Goal: Information Seeking & Learning: Learn about a topic

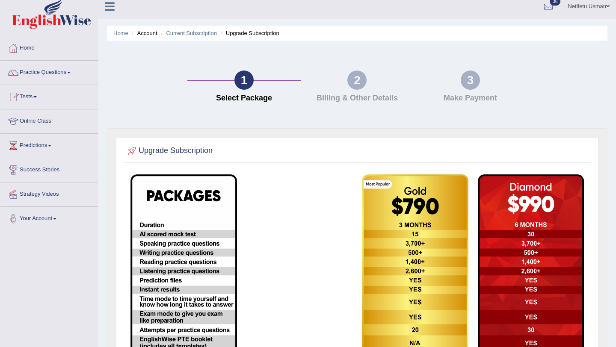
click at [71, 73] on span at bounding box center [68, 73] width 3 height 2
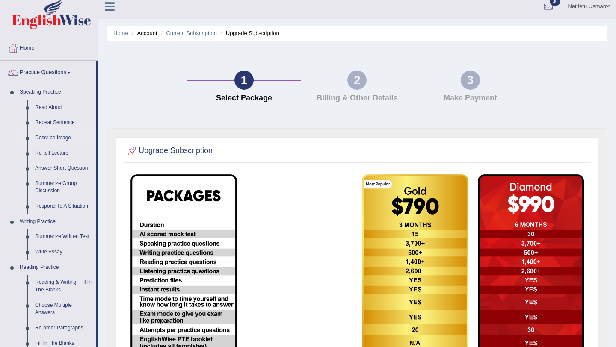
click at [52, 139] on link "Describe Image" at bounding box center [63, 137] width 65 height 15
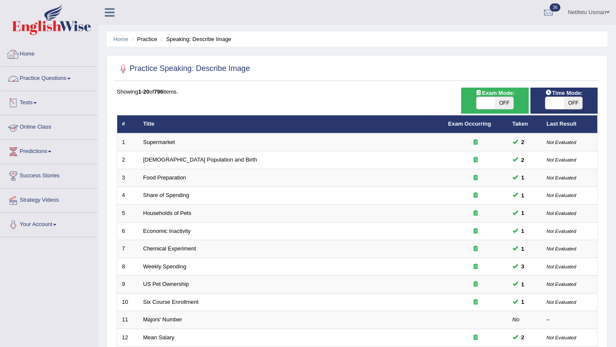
click at [31, 53] on link "Home" at bounding box center [49, 52] width 98 height 21
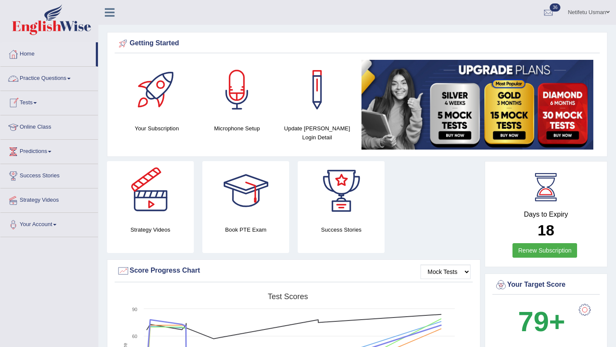
click at [58, 84] on link "Practice Questions" at bounding box center [49, 77] width 98 height 21
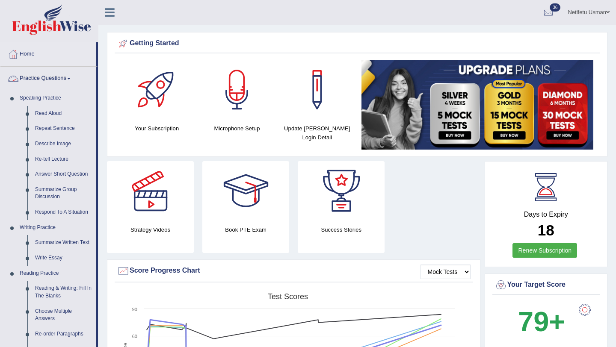
click at [73, 81] on link "Practice Questions" at bounding box center [47, 77] width 95 height 21
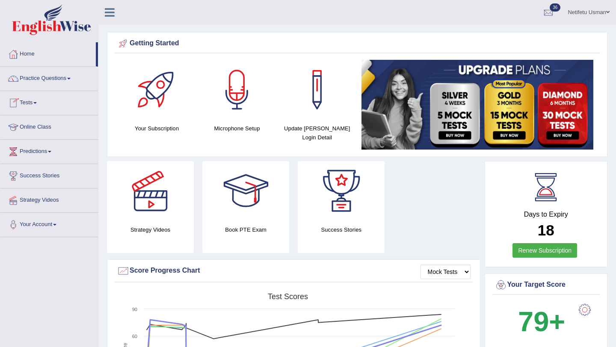
click at [40, 108] on link "Tests" at bounding box center [49, 101] width 98 height 21
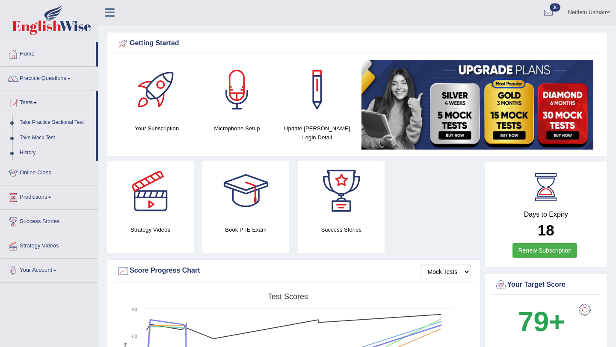
click at [41, 124] on link "Take Practice Sectional Test" at bounding box center [56, 122] width 80 height 15
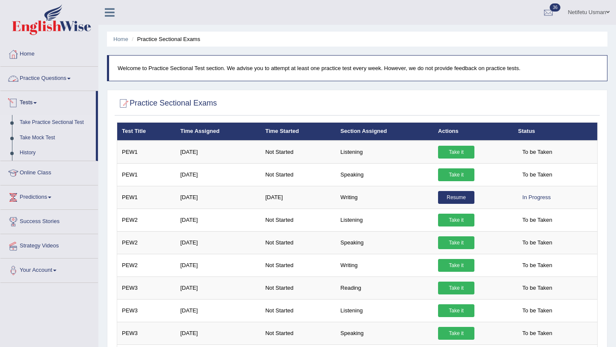
click at [74, 76] on link "Practice Questions" at bounding box center [49, 77] width 98 height 21
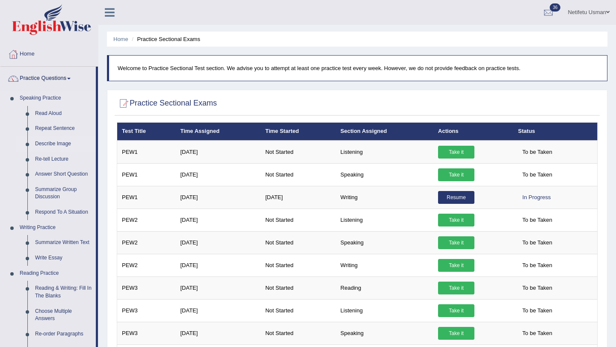
click at [50, 143] on link "Describe Image" at bounding box center [63, 143] width 65 height 15
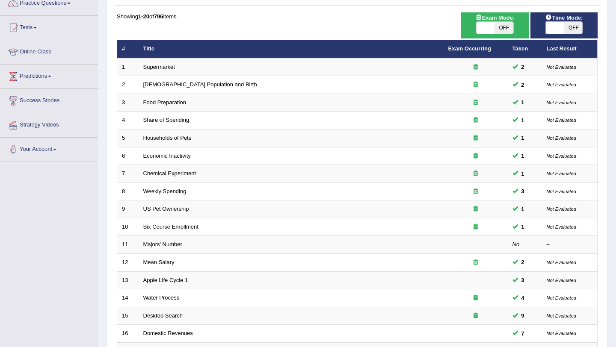
scroll to position [53, 0]
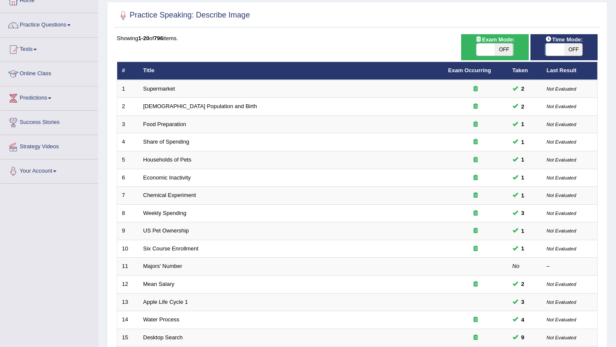
click at [500, 49] on span "OFF" at bounding box center [504, 50] width 18 height 12
checkbox input "true"
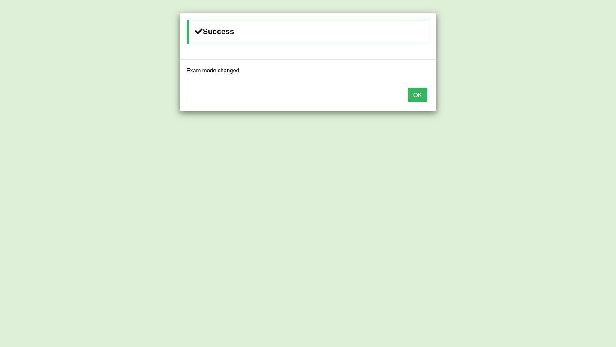
click at [426, 93] on button "OK" at bounding box center [418, 95] width 20 height 15
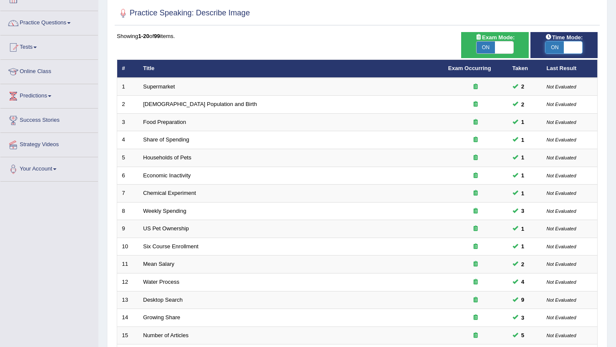
scroll to position [53, 0]
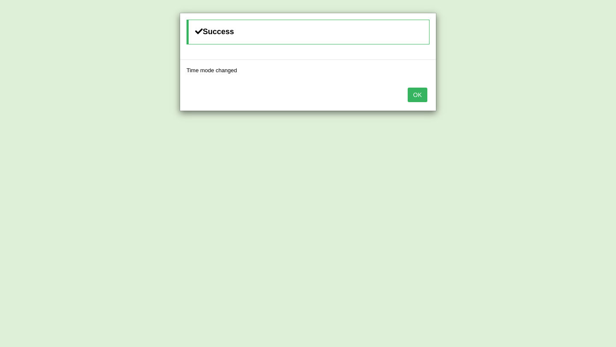
click at [415, 92] on button "OK" at bounding box center [418, 95] width 20 height 15
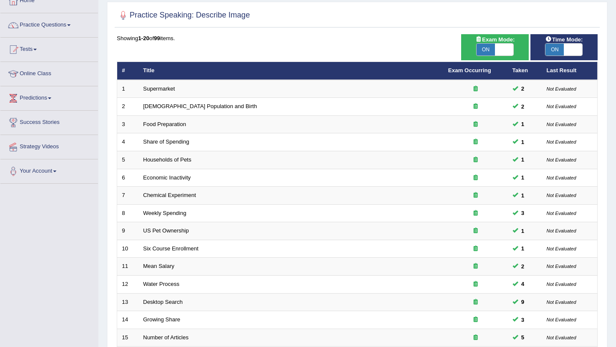
scroll to position [219, 0]
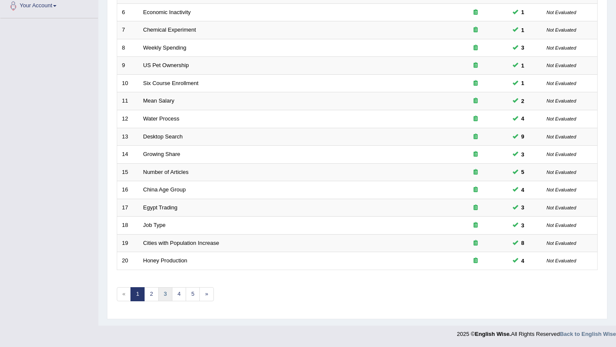
click at [161, 297] on link "3" at bounding box center [165, 294] width 14 height 14
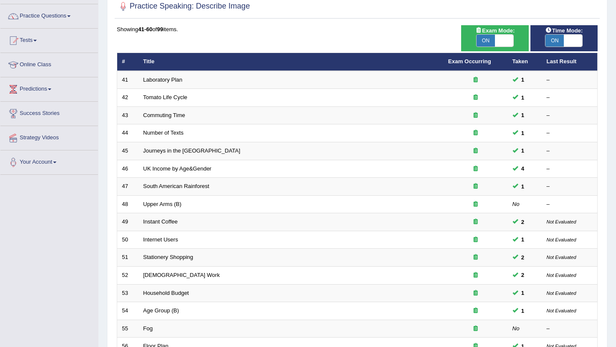
scroll to position [219, 0]
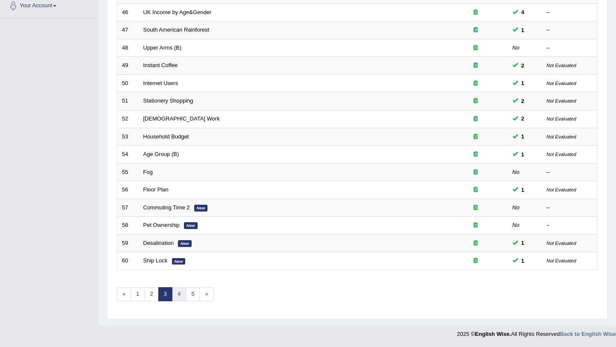
click at [177, 293] on link "4" at bounding box center [179, 294] width 14 height 14
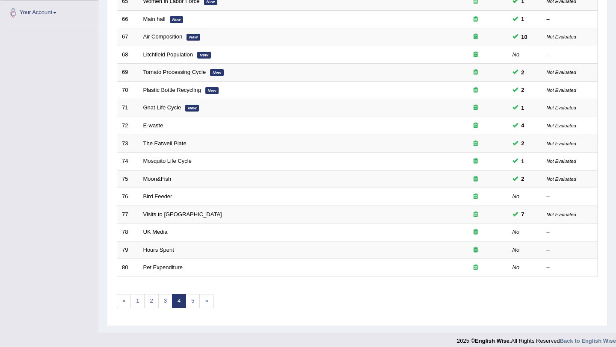
scroll to position [219, 0]
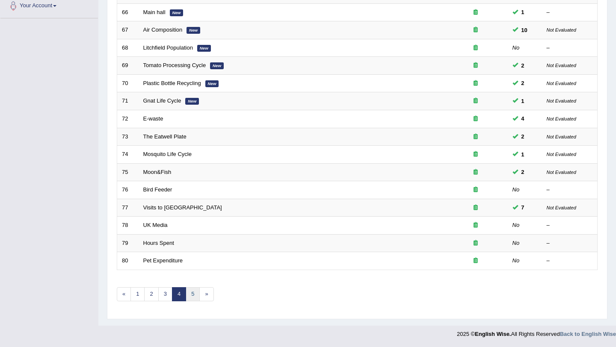
click at [188, 296] on link "5" at bounding box center [193, 294] width 14 height 14
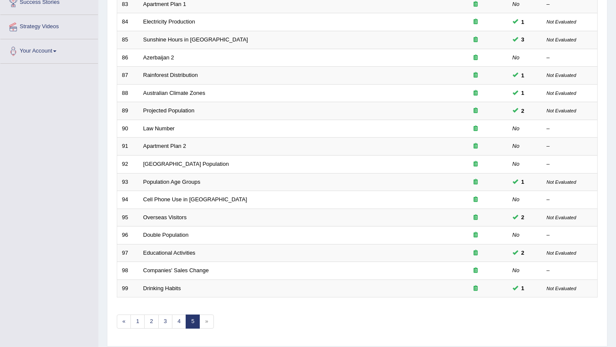
scroll to position [82, 0]
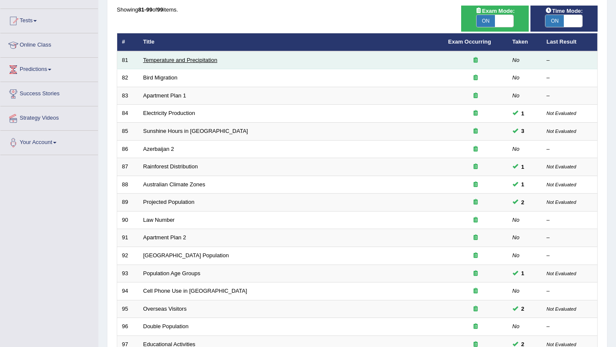
click at [174, 59] on link "Temperature and Precipitation" at bounding box center [180, 60] width 74 height 6
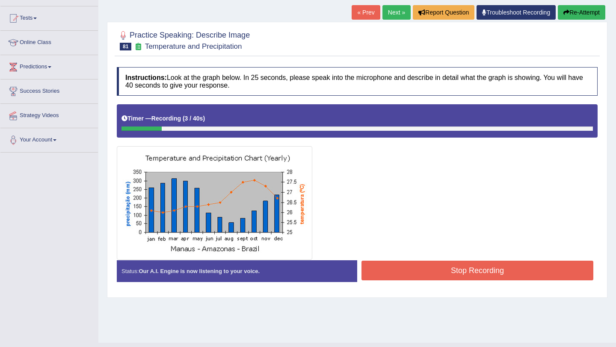
scroll to position [89, 0]
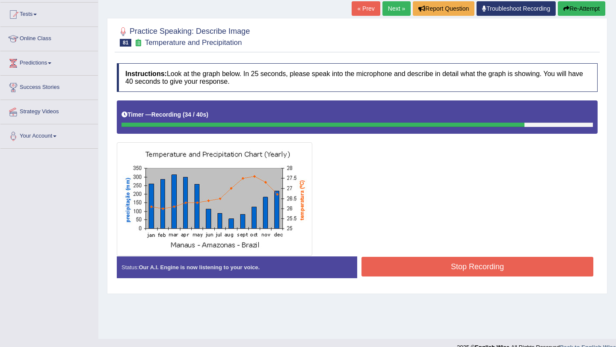
click at [447, 260] on button "Stop Recording" at bounding box center [477, 267] width 232 height 20
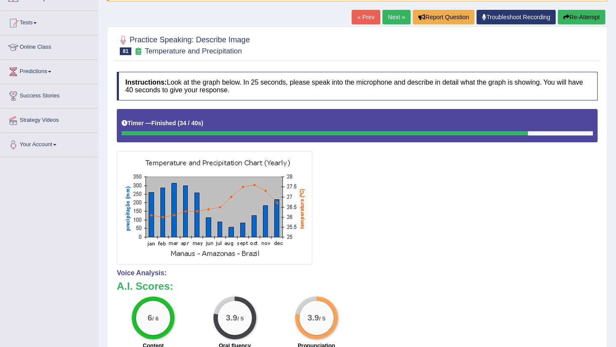
scroll to position [79, 0]
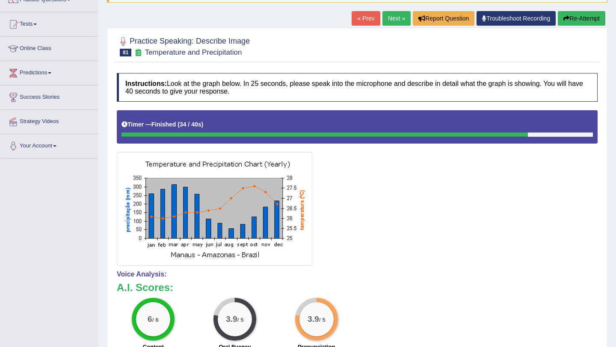
click at [568, 20] on button "Re-Attempt" at bounding box center [581, 18] width 47 height 15
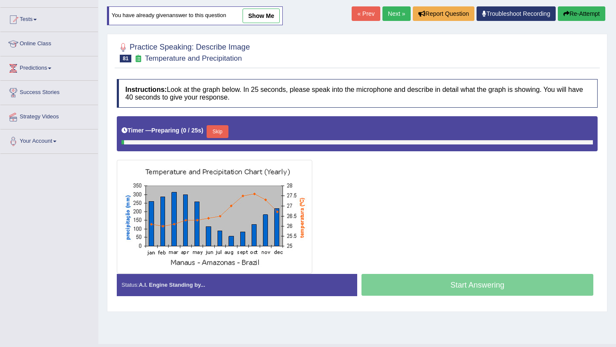
scroll to position [79, 0]
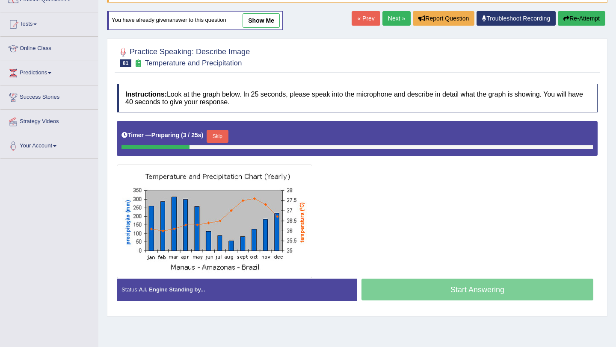
click at [219, 133] on button "Skip" at bounding box center [217, 136] width 21 height 13
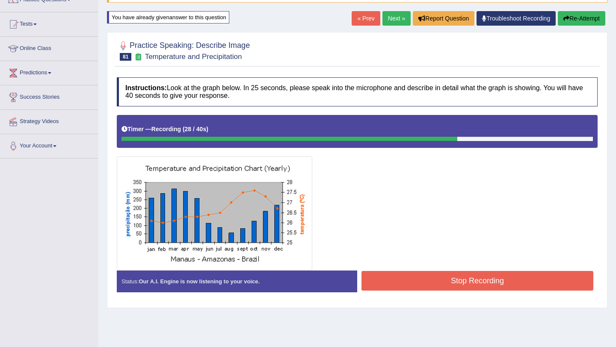
click at [380, 283] on button "Stop Recording" at bounding box center [477, 281] width 232 height 20
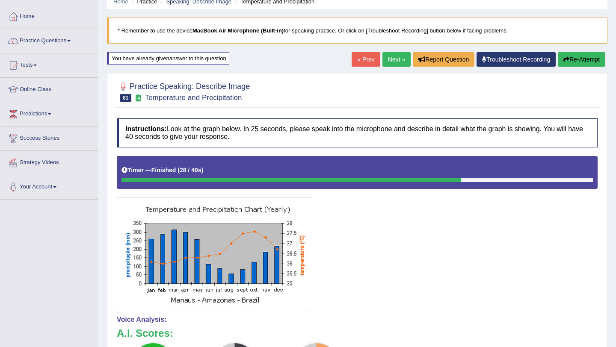
scroll to position [51, 0]
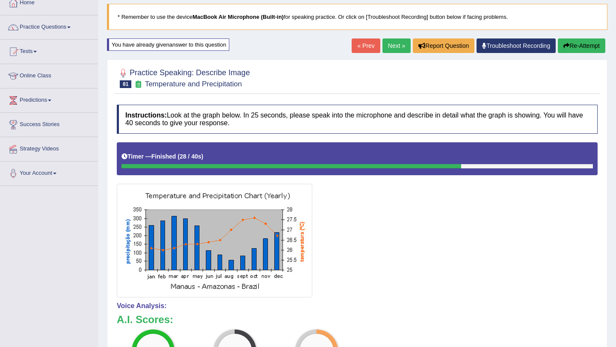
click at [593, 48] on button "Re-Attempt" at bounding box center [581, 45] width 47 height 15
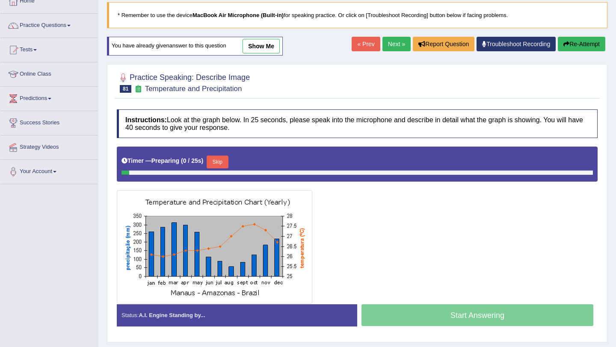
scroll to position [51, 0]
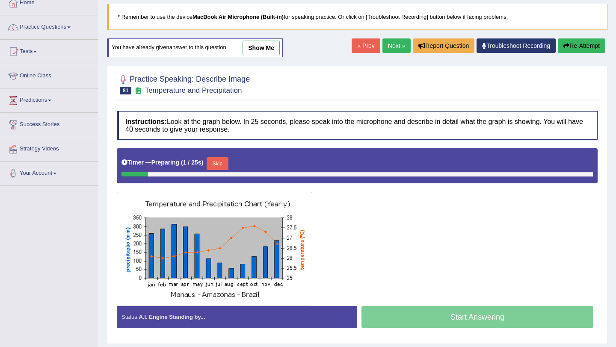
click at [228, 165] on button "Skip" at bounding box center [217, 163] width 21 height 13
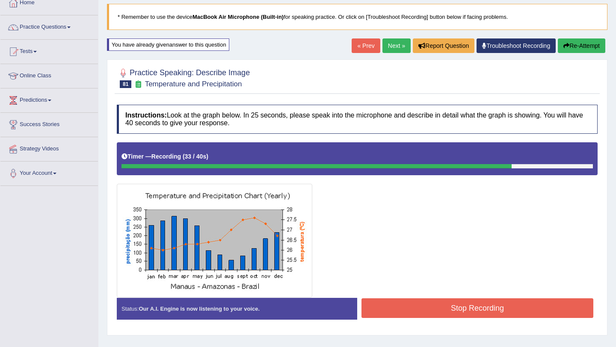
click at [383, 314] on button "Stop Recording" at bounding box center [477, 309] width 232 height 20
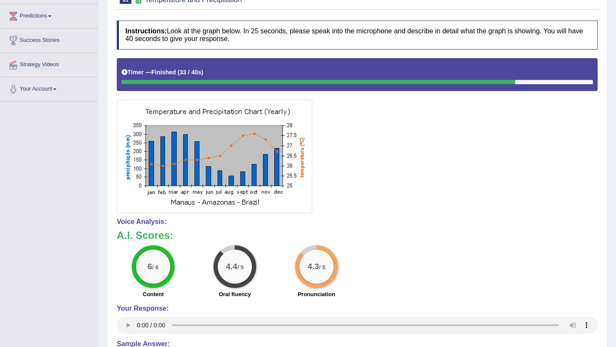
scroll to position [0, 0]
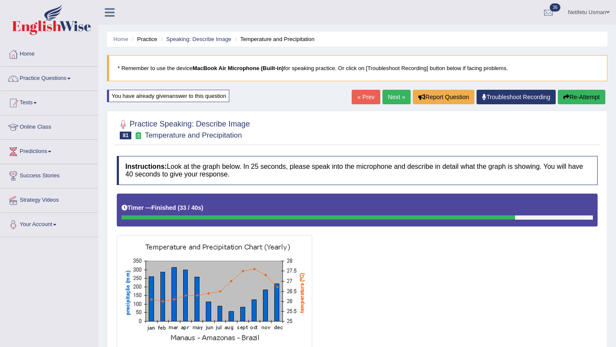
click at [392, 97] on link "Next »" at bounding box center [396, 97] width 28 height 15
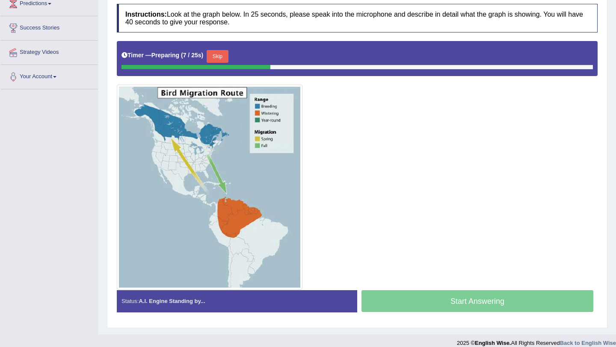
scroll to position [145, 0]
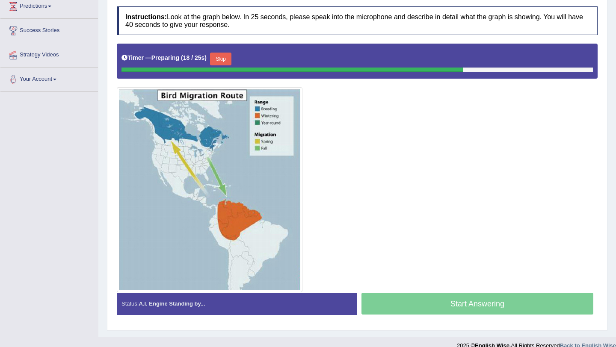
click at [220, 54] on button "Skip" at bounding box center [220, 59] width 21 height 13
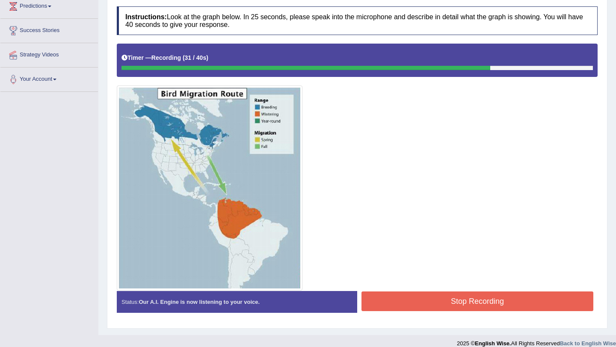
click at [386, 306] on button "Stop Recording" at bounding box center [477, 302] width 232 height 20
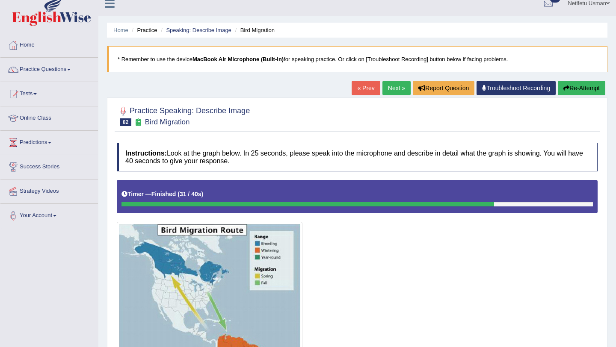
scroll to position [22, 0]
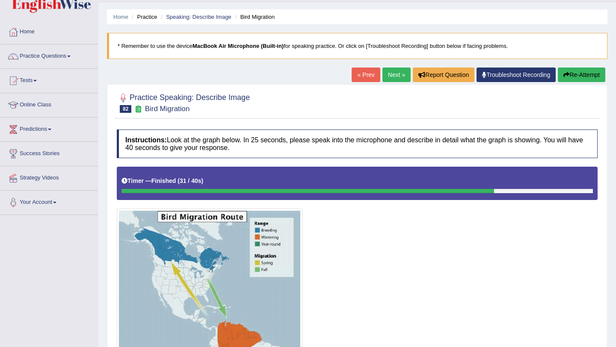
click at [385, 80] on link "Next »" at bounding box center [396, 75] width 28 height 15
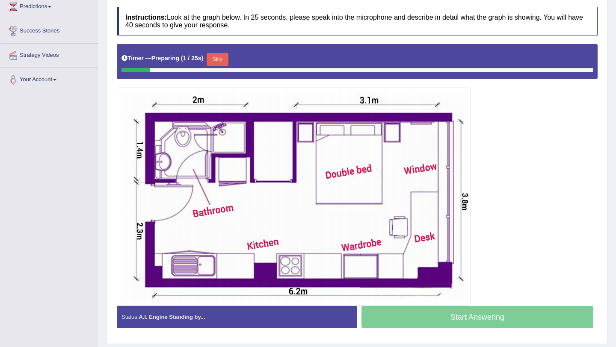
scroll to position [148, 0]
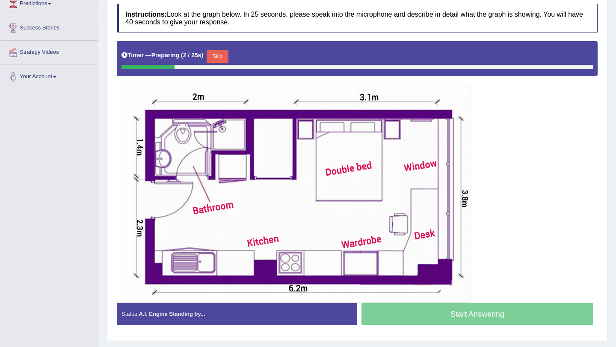
click at [219, 59] on button "Skip" at bounding box center [217, 56] width 21 height 13
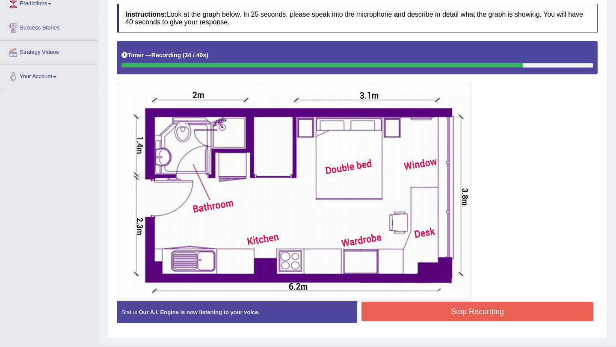
click at [427, 312] on button "Stop Recording" at bounding box center [477, 312] width 232 height 20
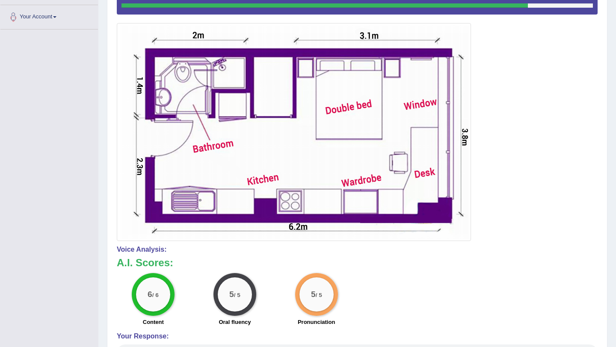
scroll to position [0, 0]
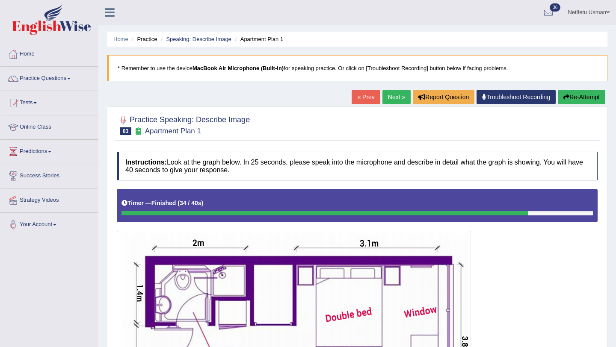
click at [386, 103] on link "Next »" at bounding box center [396, 97] width 28 height 15
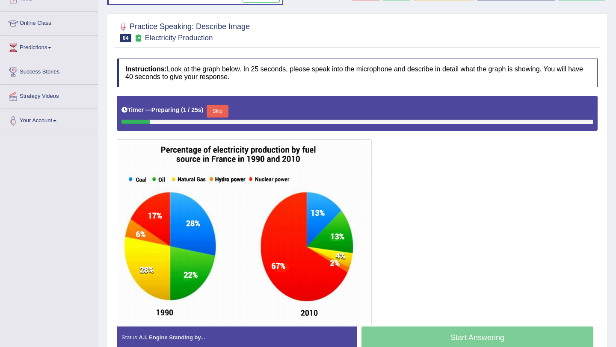
scroll to position [129, 0]
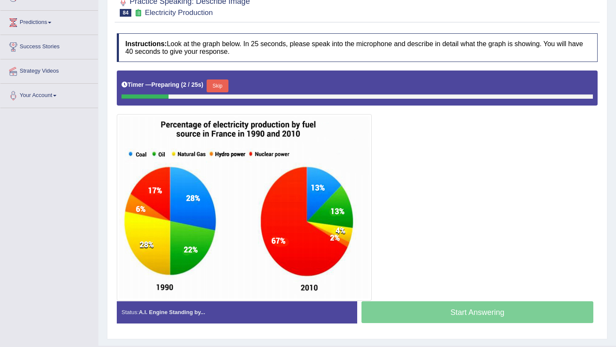
click at [227, 86] on button "Skip" at bounding box center [217, 86] width 21 height 13
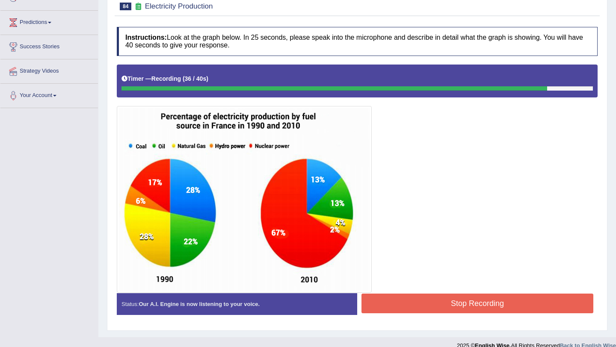
click at [411, 299] on button "Stop Recording" at bounding box center [477, 304] width 232 height 20
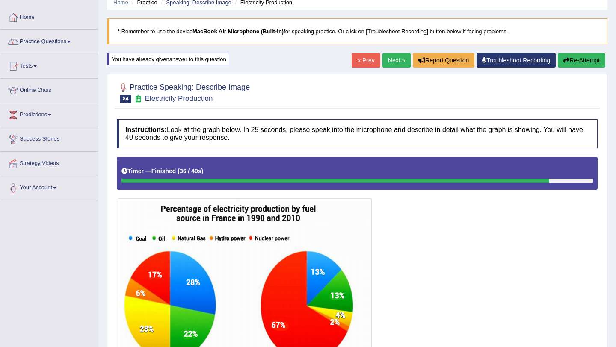
scroll to position [35, 0]
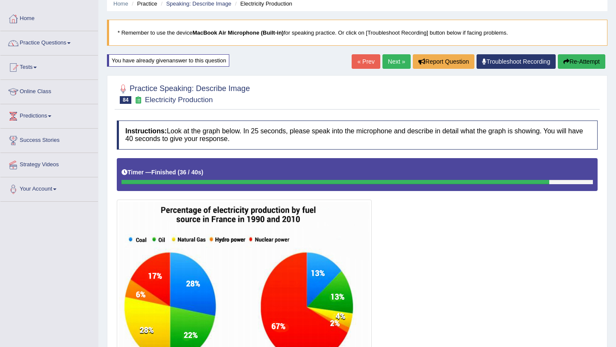
click at [559, 63] on button "Re-Attempt" at bounding box center [581, 61] width 47 height 15
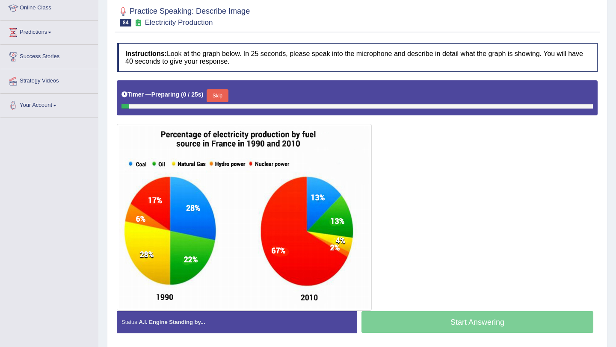
scroll to position [149, 0]
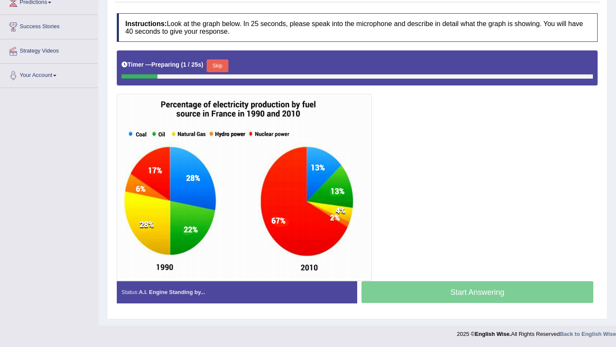
click at [225, 66] on button "Skip" at bounding box center [217, 65] width 21 height 13
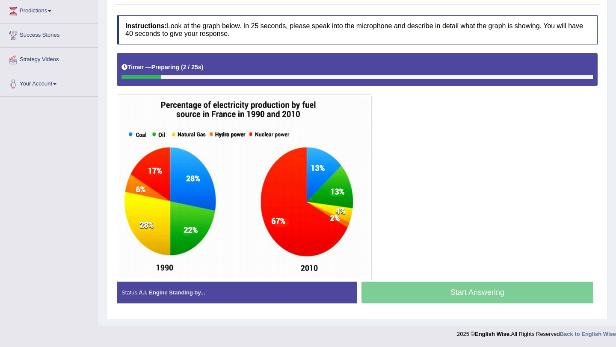
scroll to position [141, 0]
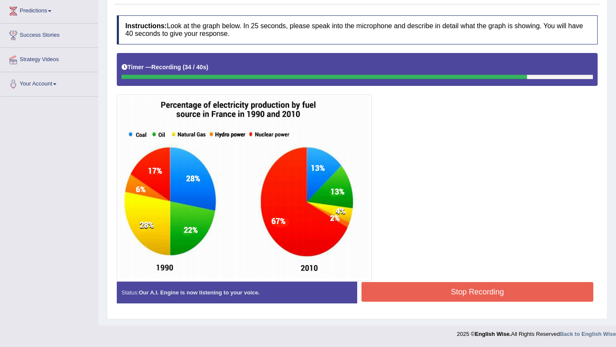
click at [383, 298] on button "Stop Recording" at bounding box center [477, 292] width 232 height 20
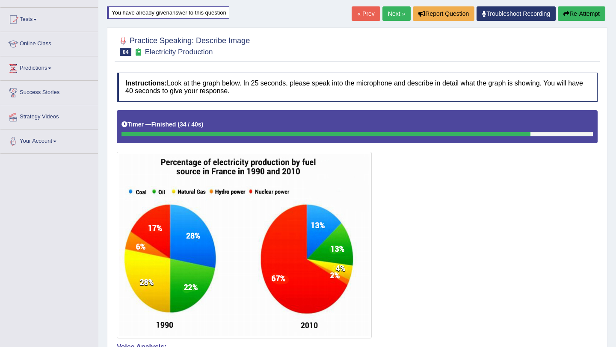
scroll to position [71, 0]
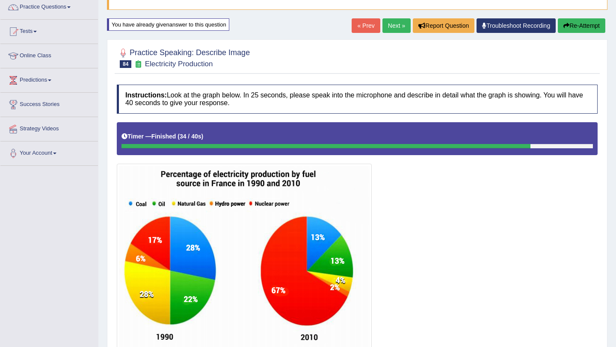
click at [390, 25] on link "Next »" at bounding box center [396, 25] width 28 height 15
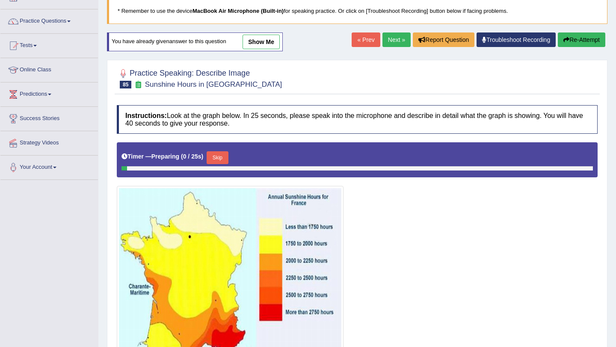
scroll to position [58, 0]
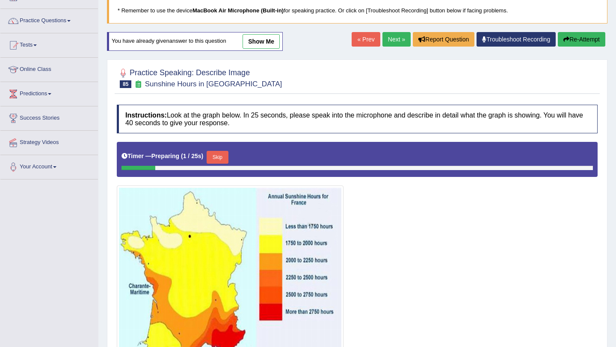
click at [220, 156] on button "Skip" at bounding box center [217, 157] width 21 height 13
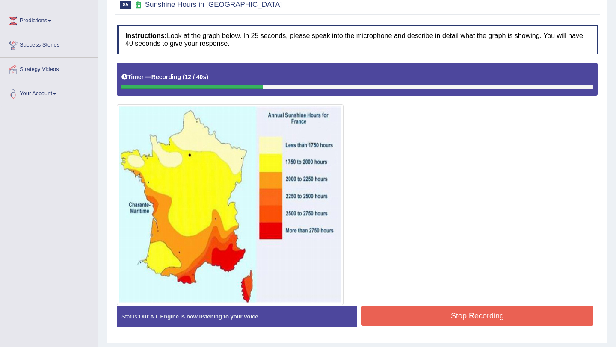
scroll to position [130, 0]
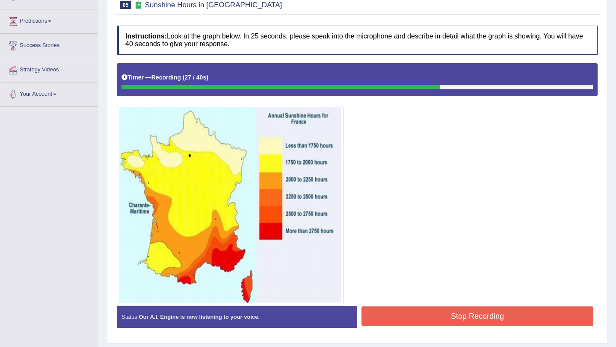
click at [409, 319] on button "Stop Recording" at bounding box center [477, 317] width 232 height 20
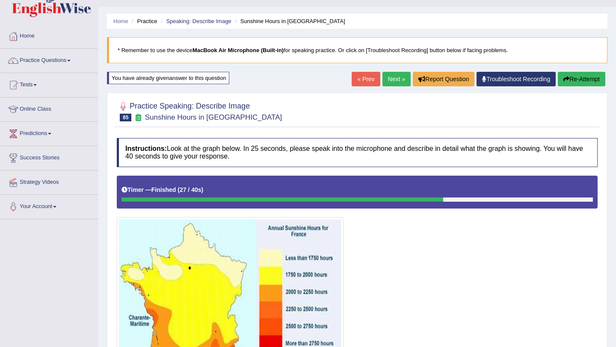
scroll to position [0, 0]
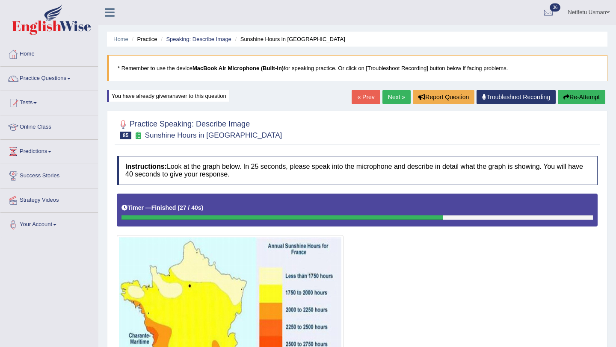
click at [391, 92] on link "Next »" at bounding box center [396, 97] width 28 height 15
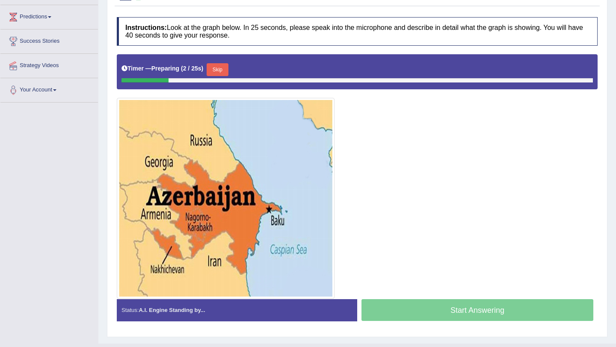
scroll to position [153, 0]
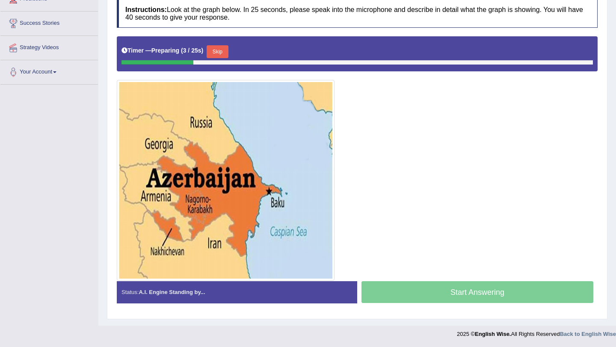
click at [222, 55] on button "Skip" at bounding box center [217, 51] width 21 height 13
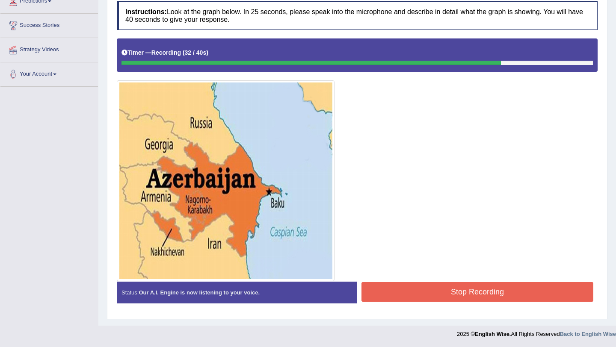
click at [373, 291] on button "Stop Recording" at bounding box center [477, 292] width 232 height 20
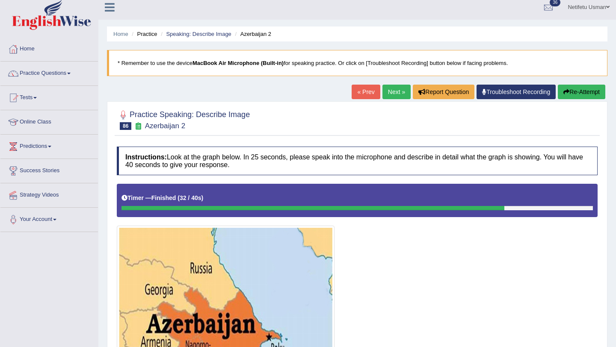
scroll to position [4, 0]
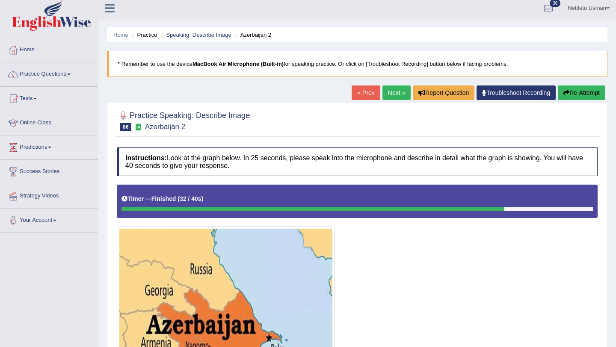
click at [387, 92] on link "Next »" at bounding box center [396, 93] width 28 height 15
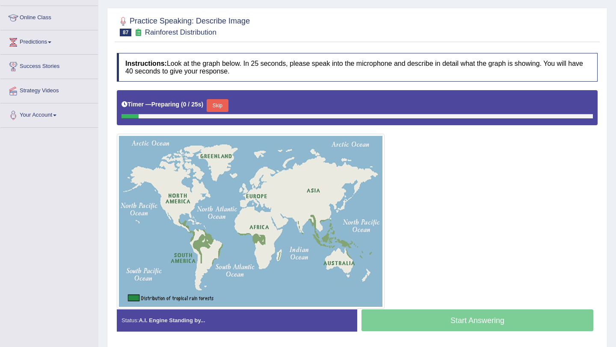
scroll to position [138, 0]
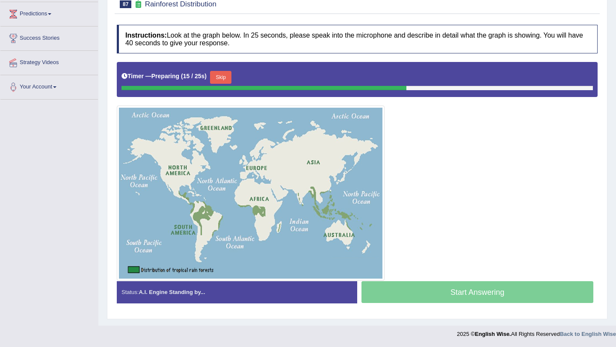
click at [222, 80] on button "Skip" at bounding box center [220, 77] width 21 height 13
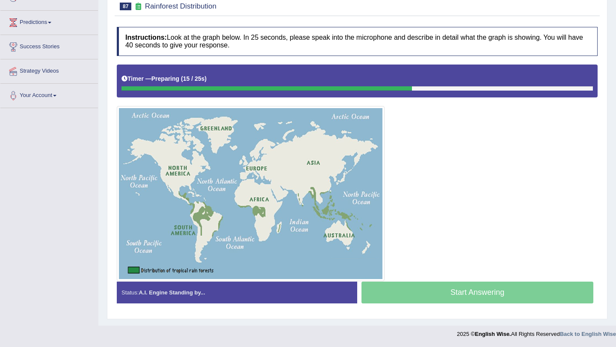
scroll to position [129, 0]
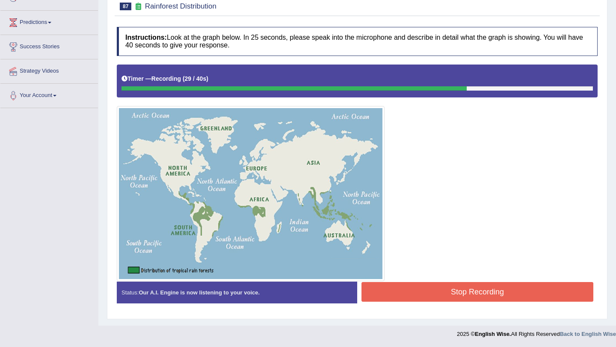
click at [368, 287] on button "Stop Recording" at bounding box center [477, 292] width 232 height 20
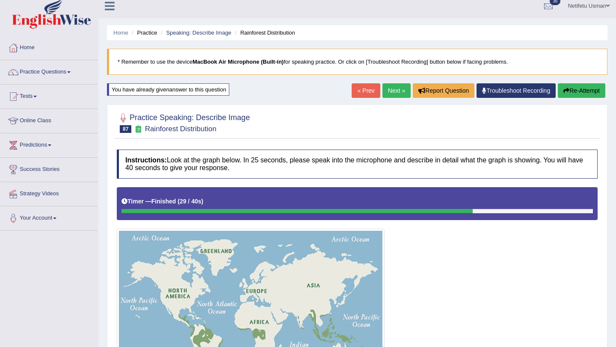
scroll to position [0, 0]
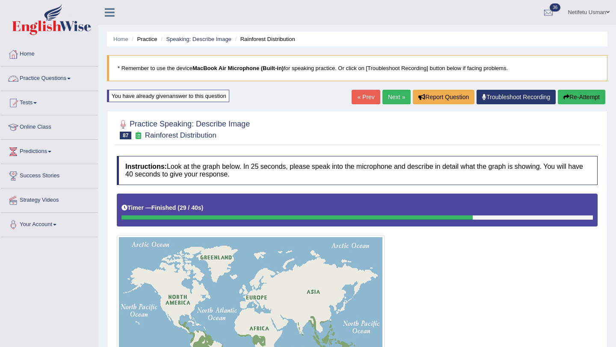
click at [47, 81] on link "Practice Questions" at bounding box center [49, 77] width 98 height 21
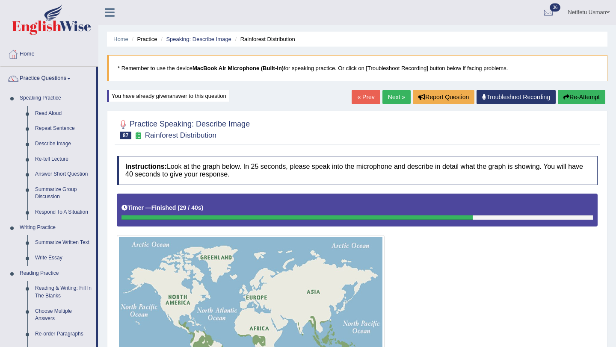
click at [386, 101] on link "Next »" at bounding box center [396, 97] width 28 height 15
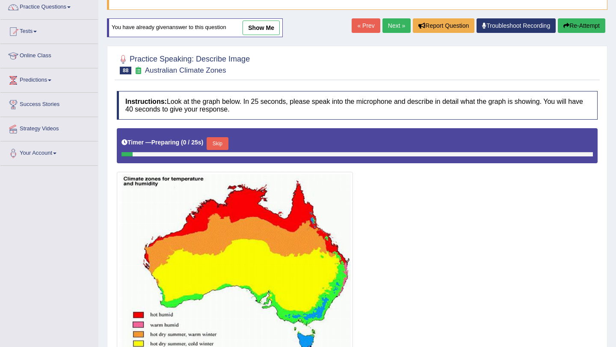
scroll to position [101, 0]
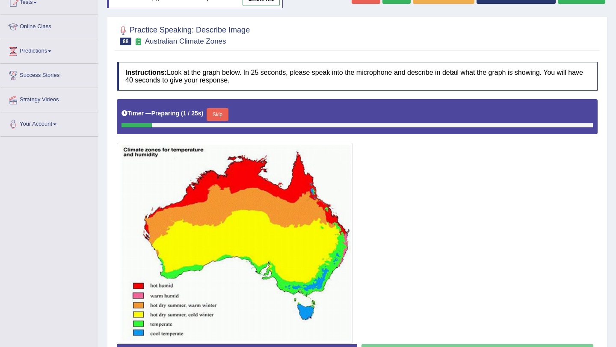
click at [226, 118] on button "Skip" at bounding box center [217, 114] width 21 height 13
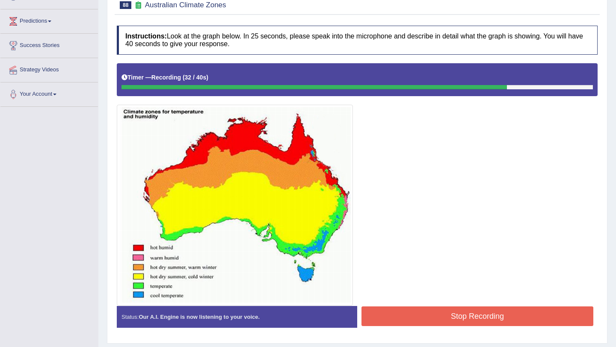
scroll to position [155, 0]
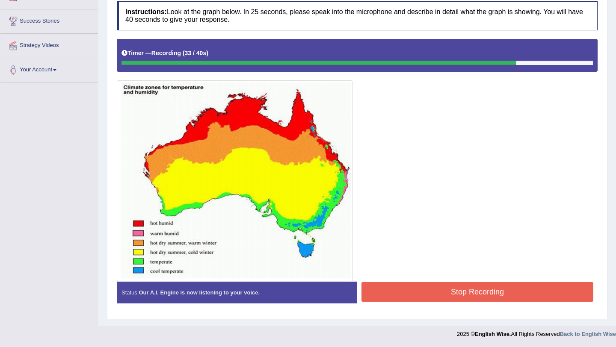
click at [383, 294] on button "Stop Recording" at bounding box center [477, 292] width 232 height 20
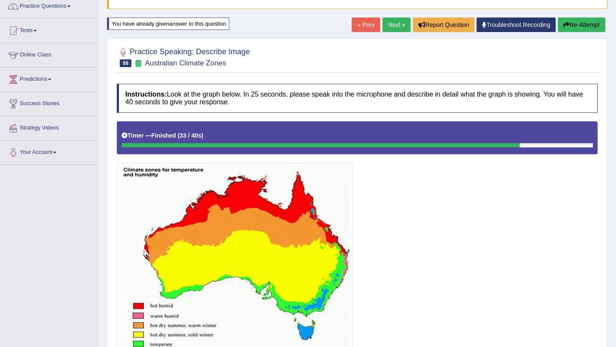
scroll to position [67, 0]
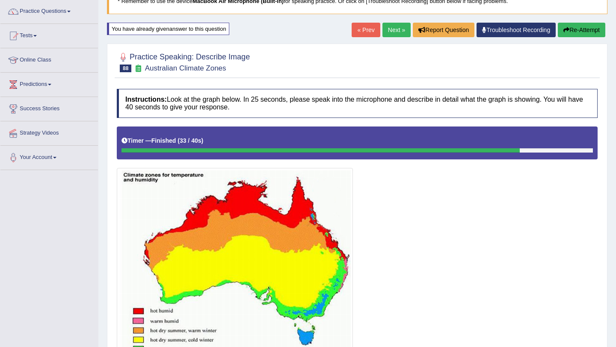
click at [395, 33] on link "Next »" at bounding box center [396, 30] width 28 height 15
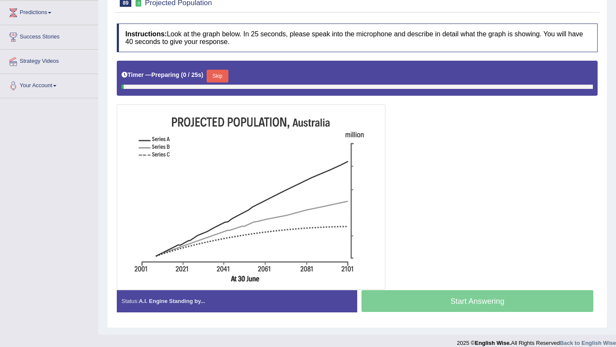
scroll to position [148, 0]
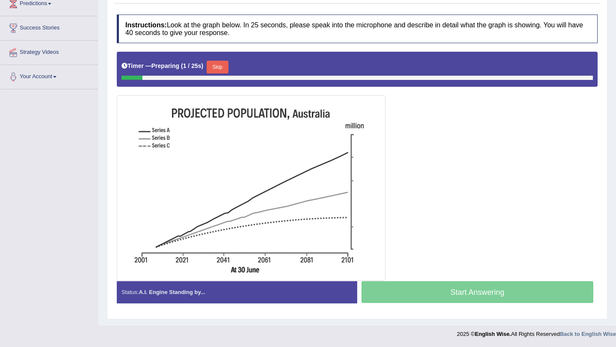
click at [221, 65] on button "Skip" at bounding box center [217, 67] width 21 height 13
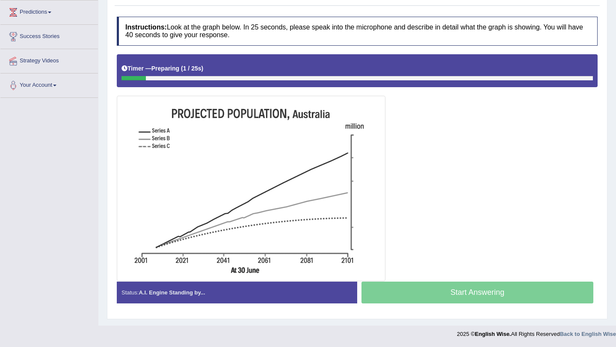
scroll to position [139, 0]
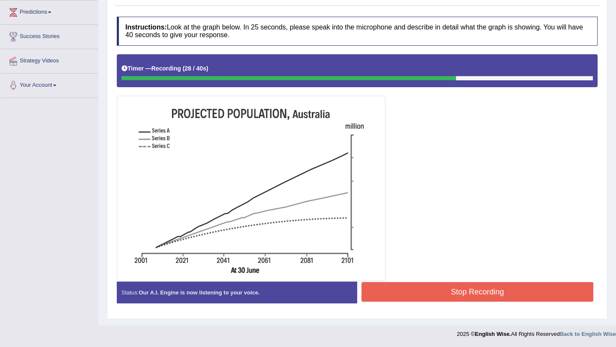
click at [404, 288] on button "Stop Recording" at bounding box center [477, 292] width 232 height 20
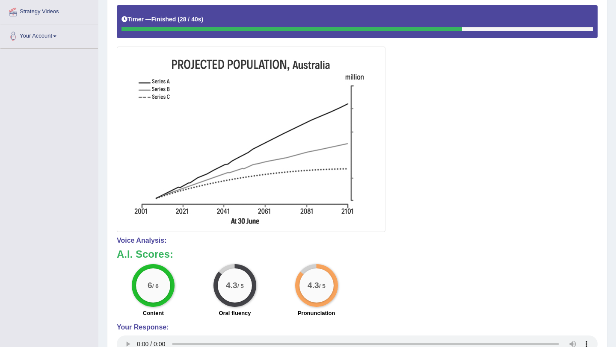
scroll to position [90, 0]
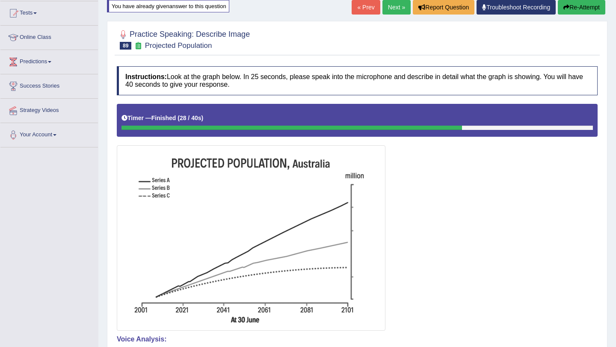
click at [382, 7] on link "Next »" at bounding box center [396, 7] width 28 height 15
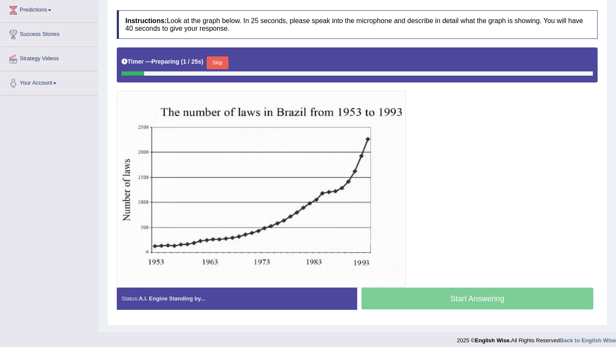
click at [227, 63] on button "Skip" at bounding box center [217, 62] width 21 height 13
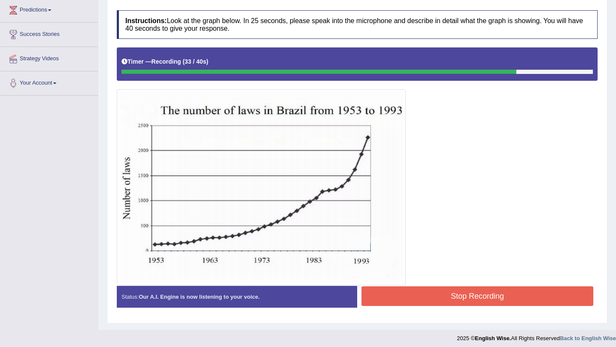
click at [398, 294] on button "Stop Recording" at bounding box center [477, 297] width 232 height 20
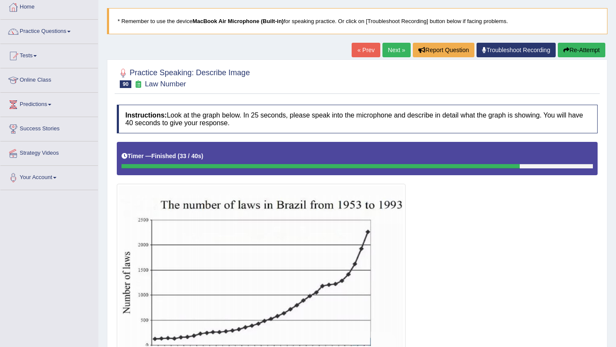
scroll to position [49, 0]
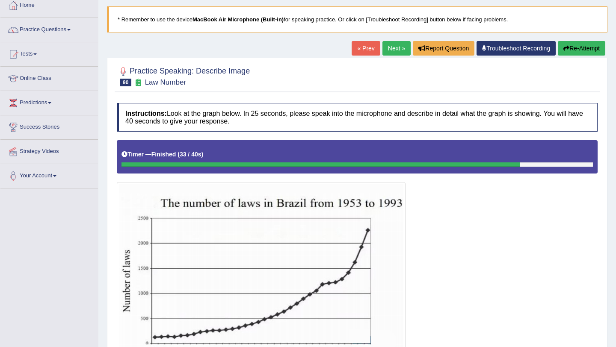
click at [570, 43] on button "Re-Attempt" at bounding box center [581, 48] width 47 height 15
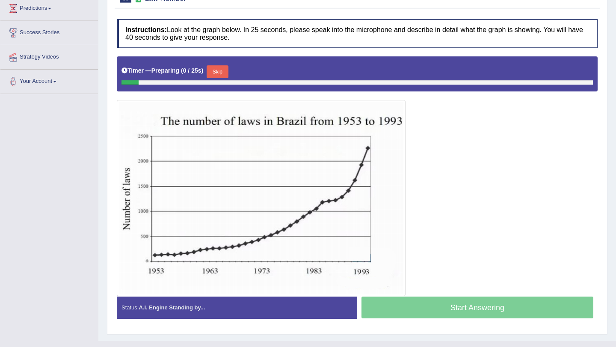
click at [221, 66] on button "Skip" at bounding box center [217, 71] width 21 height 13
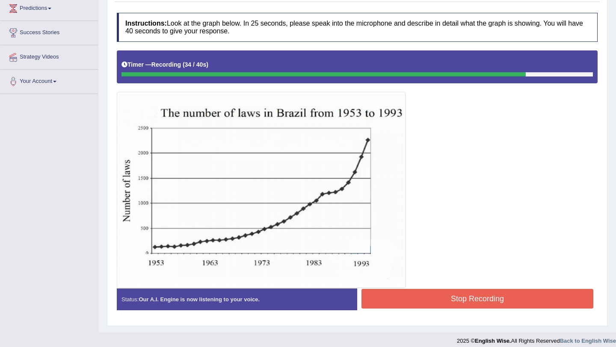
click at [382, 297] on button "Stop Recording" at bounding box center [477, 299] width 232 height 20
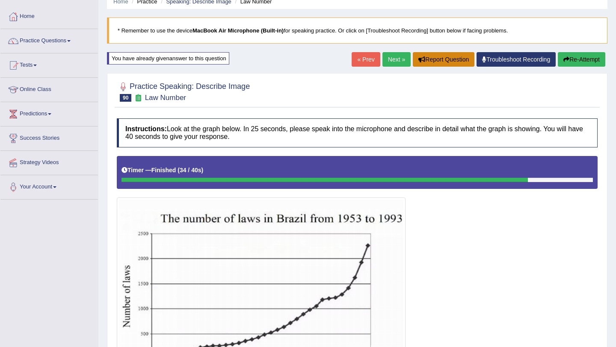
scroll to position [36, 0]
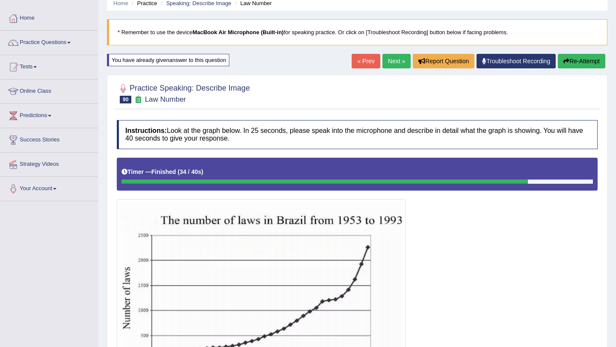
click at [393, 58] on link "Next »" at bounding box center [396, 61] width 28 height 15
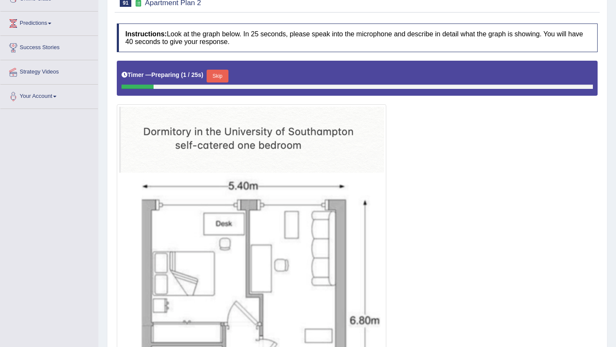
click at [228, 79] on button "Skip" at bounding box center [217, 76] width 21 height 13
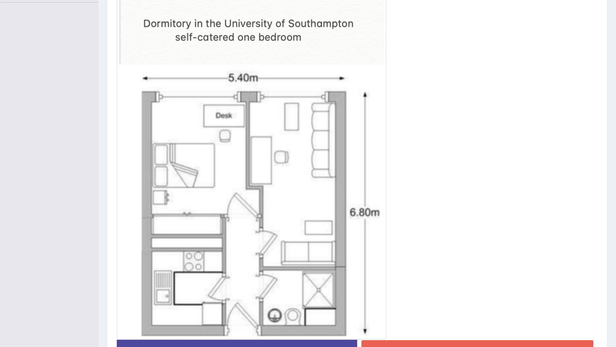
scroll to position [293, 0]
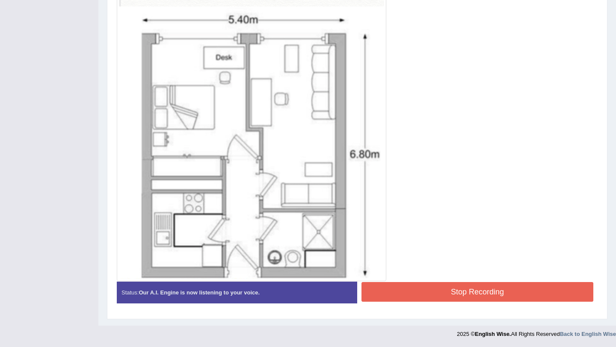
click at [431, 293] on button "Stop Recording" at bounding box center [477, 292] width 232 height 20
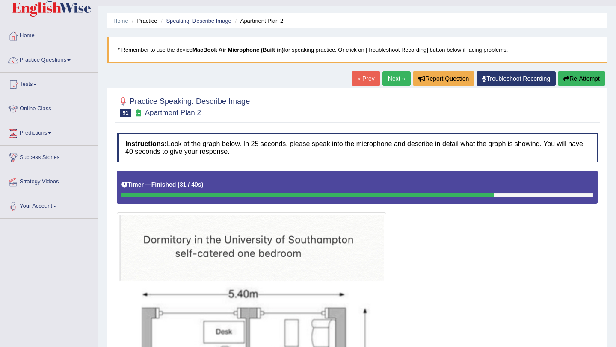
scroll to position [0, 0]
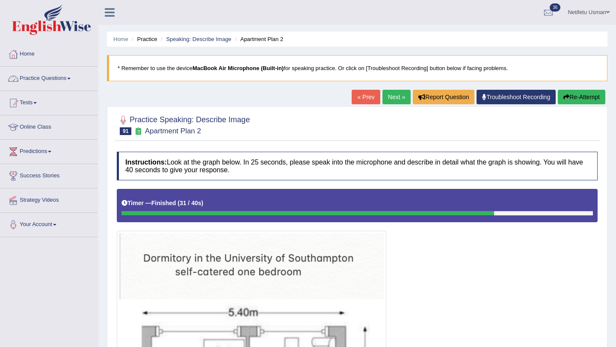
click at [71, 77] on link "Practice Questions" at bounding box center [49, 77] width 98 height 21
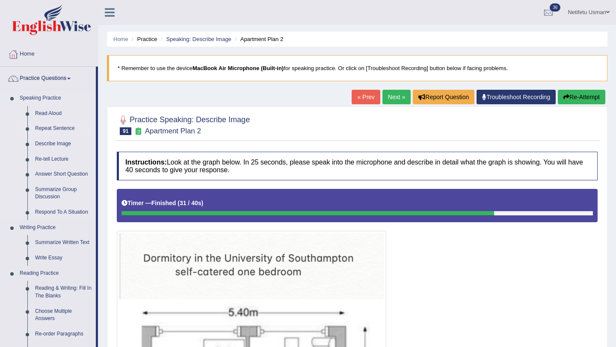
click at [36, 130] on link "Repeat Sentence" at bounding box center [63, 128] width 65 height 15
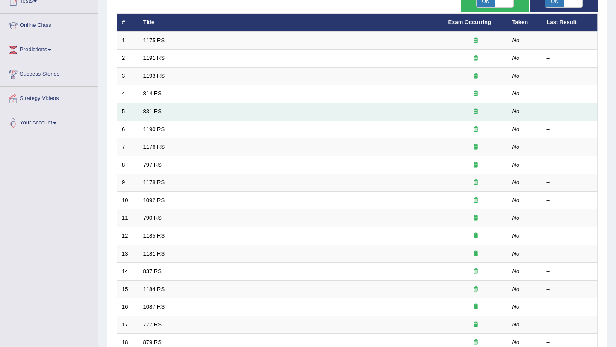
scroll to position [219, 0]
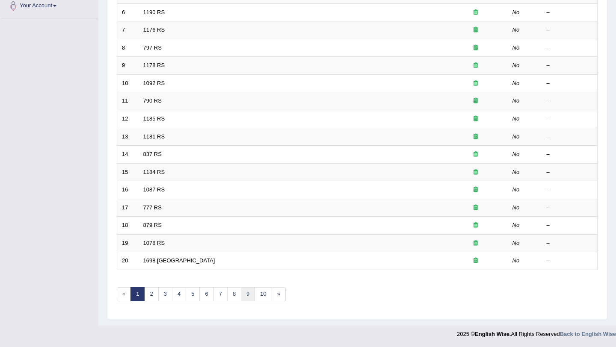
click at [251, 292] on link "9" at bounding box center [248, 294] width 14 height 14
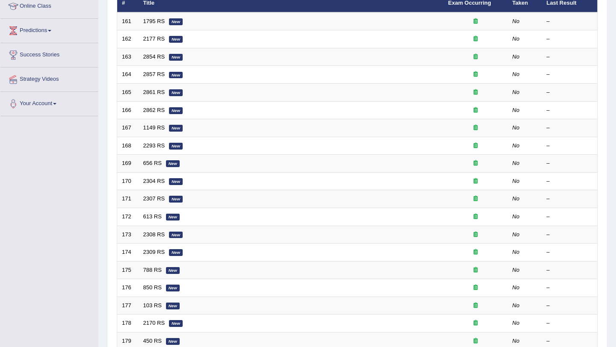
scroll to position [55, 0]
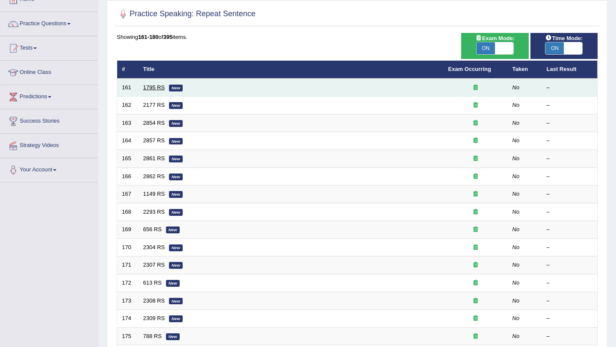
click at [164, 89] on link "1795 RS" at bounding box center [154, 87] width 22 height 6
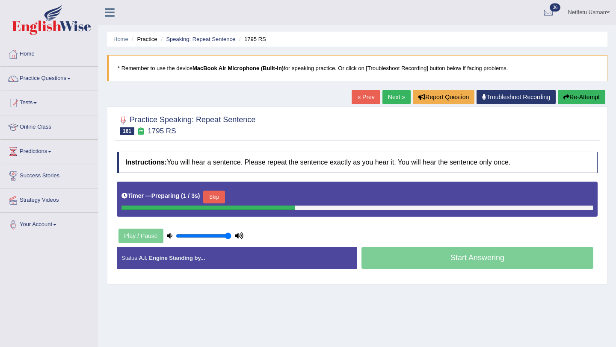
click at [210, 199] on button "Skip" at bounding box center [213, 197] width 21 height 13
click at [250, 198] on button "Skip" at bounding box center [251, 197] width 21 height 13
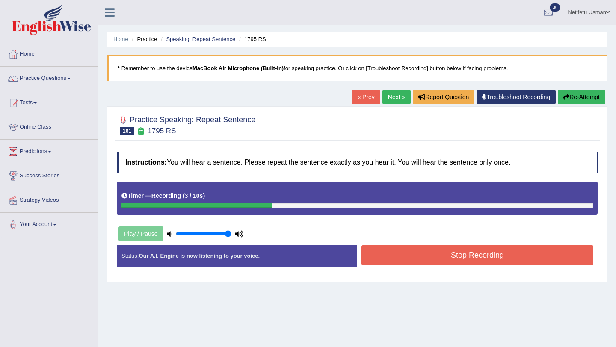
click at [381, 259] on button "Stop Recording" at bounding box center [477, 255] width 232 height 20
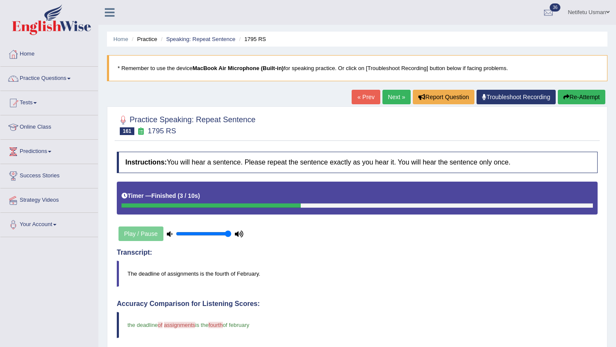
click at [564, 101] on button "Re-Attempt" at bounding box center [581, 97] width 47 height 15
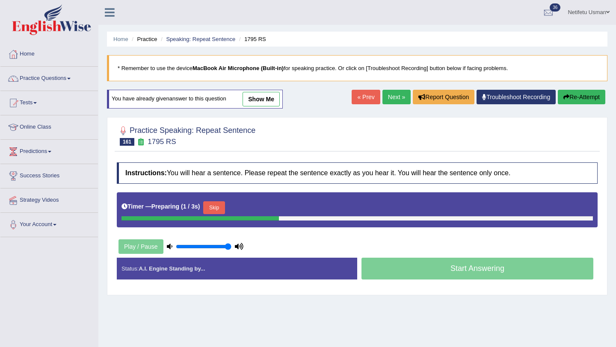
click at [221, 204] on button "Skip" at bounding box center [213, 207] width 21 height 13
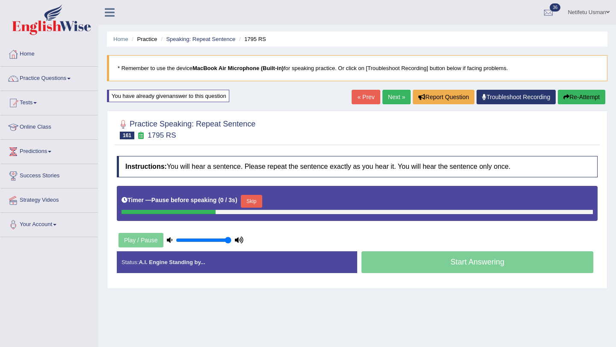
click at [254, 199] on button "Skip" at bounding box center [251, 201] width 21 height 13
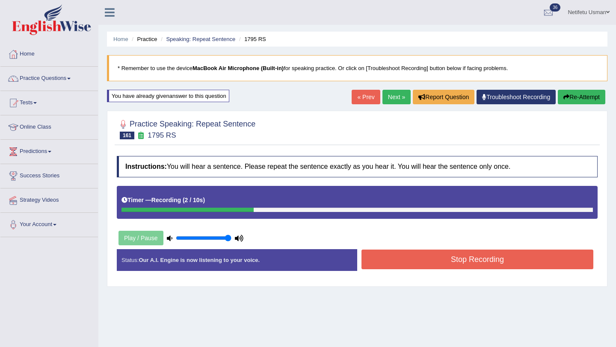
click at [254, 199] on div "Timer — Recording ( 2 / 10s )" at bounding box center [356, 200] width 471 height 15
click at [381, 257] on button "Stop Recording" at bounding box center [477, 260] width 232 height 20
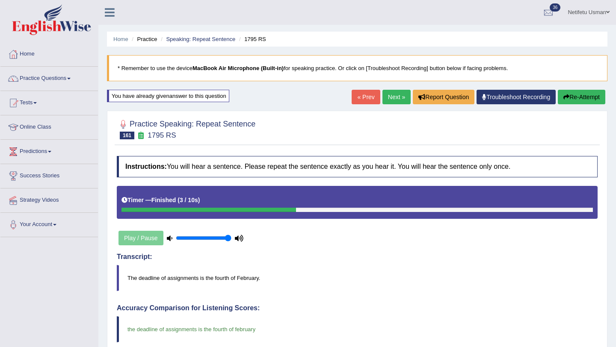
click at [392, 98] on link "Next »" at bounding box center [396, 97] width 28 height 15
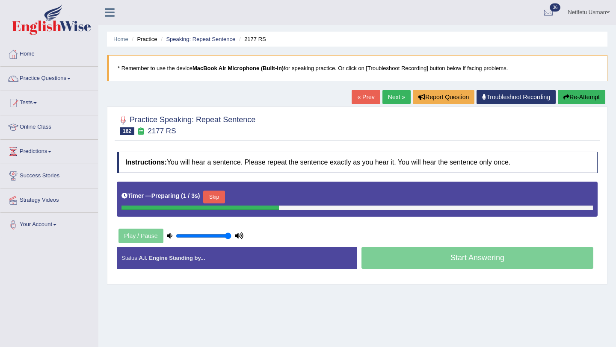
click at [220, 199] on button "Skip" at bounding box center [213, 197] width 21 height 13
click at [260, 195] on button "Skip" at bounding box center [251, 197] width 21 height 13
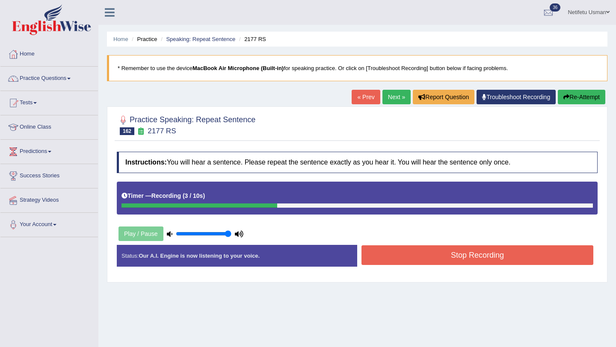
click at [461, 260] on button "Stop Recording" at bounding box center [477, 255] width 232 height 20
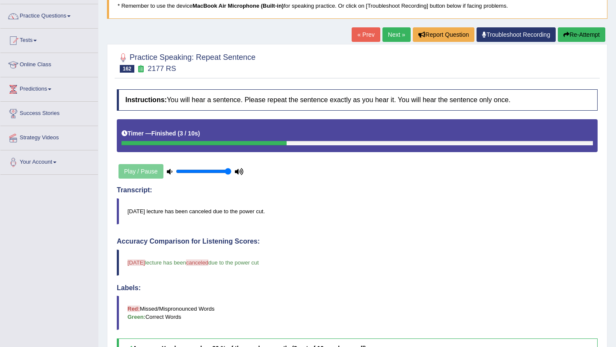
scroll to position [54, 0]
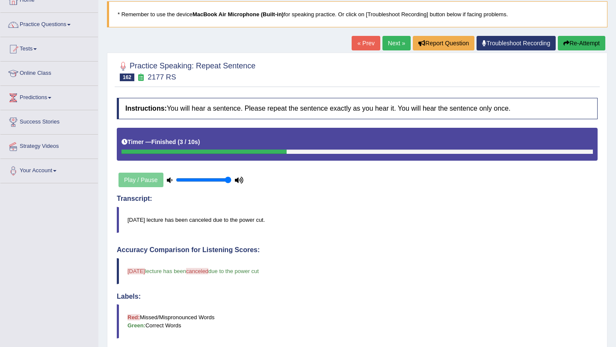
click at [382, 48] on link "Next »" at bounding box center [396, 43] width 28 height 15
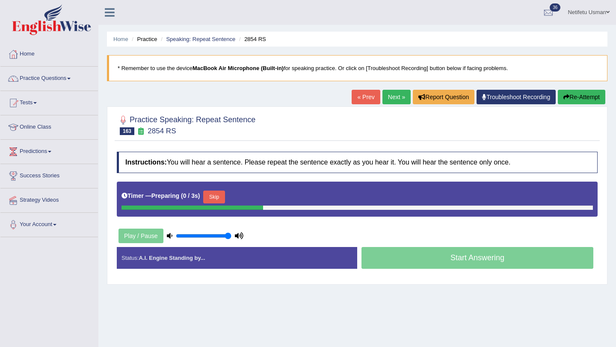
click at [225, 198] on button "Skip" at bounding box center [213, 197] width 21 height 13
click at [257, 195] on button "Skip" at bounding box center [251, 197] width 21 height 13
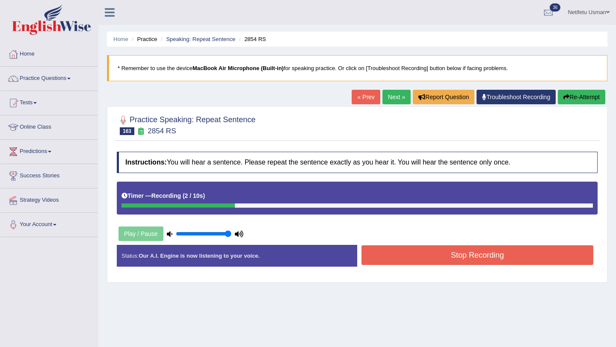
click at [431, 249] on button "Stop Recording" at bounding box center [477, 255] width 232 height 20
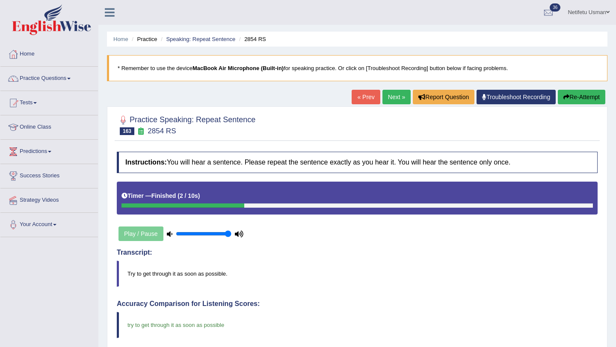
click at [392, 101] on link "Next »" at bounding box center [396, 97] width 28 height 15
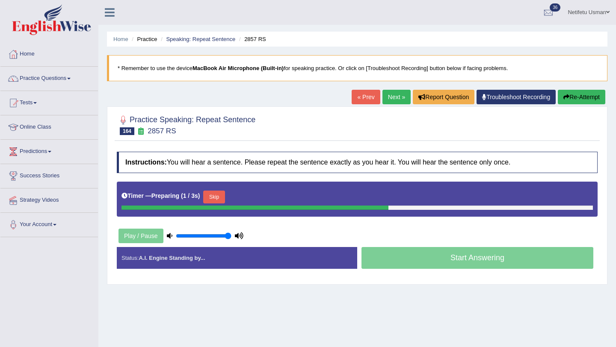
click at [221, 195] on button "Skip" at bounding box center [213, 197] width 21 height 13
click at [255, 195] on button "Skip" at bounding box center [251, 197] width 21 height 13
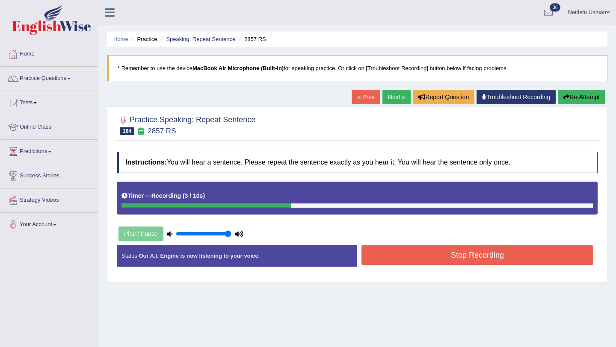
click at [373, 257] on button "Stop Recording" at bounding box center [477, 255] width 232 height 20
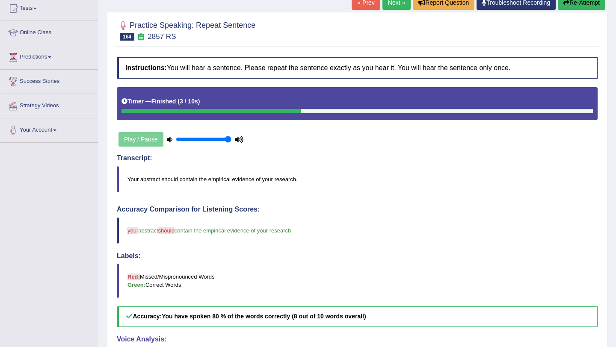
scroll to position [50, 0]
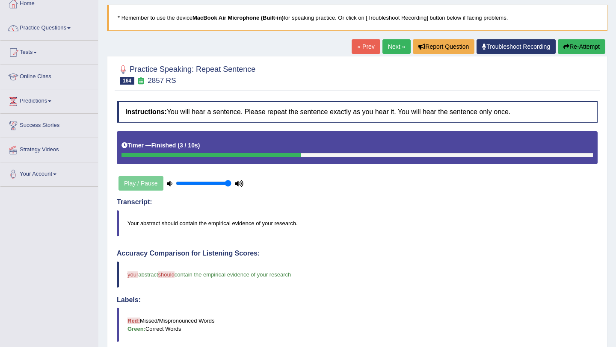
click at [574, 49] on button "Re-Attempt" at bounding box center [581, 46] width 47 height 15
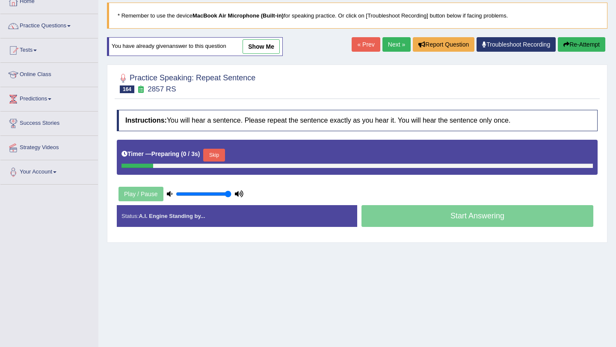
scroll to position [50, 0]
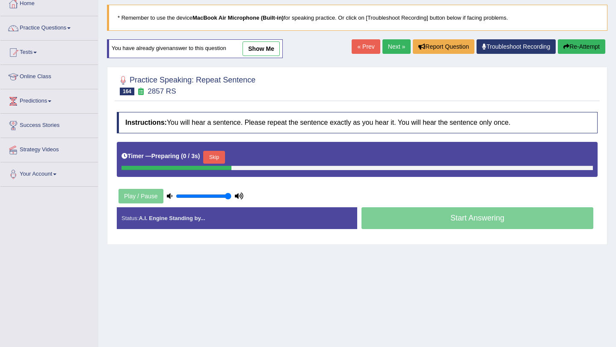
click at [221, 159] on button "Skip" at bounding box center [213, 157] width 21 height 13
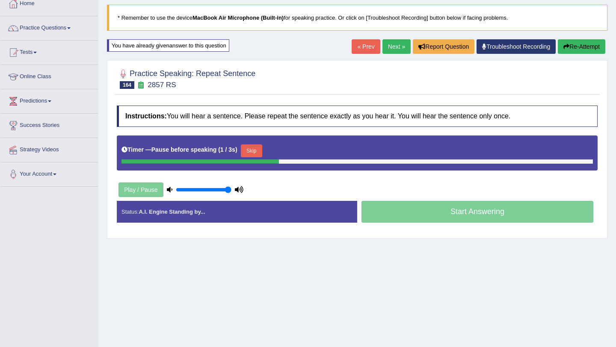
click at [258, 154] on button "Skip" at bounding box center [251, 151] width 21 height 13
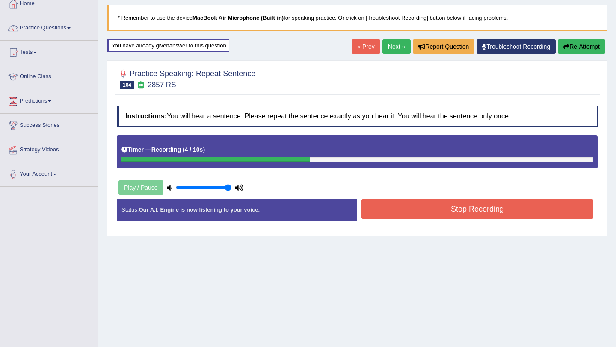
click at [396, 206] on button "Stop Recording" at bounding box center [477, 209] width 232 height 20
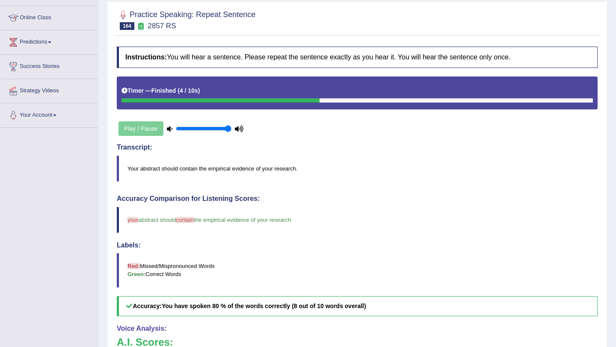
scroll to position [41, 0]
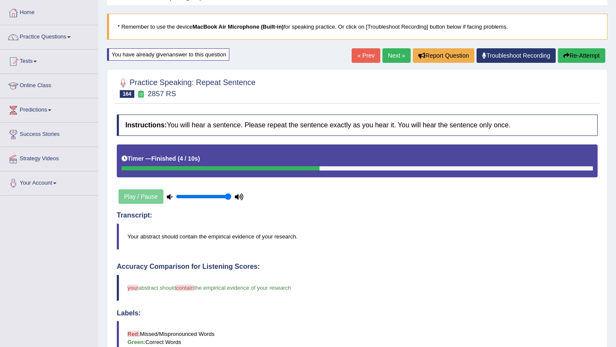
click at [383, 58] on link "Next »" at bounding box center [396, 55] width 28 height 15
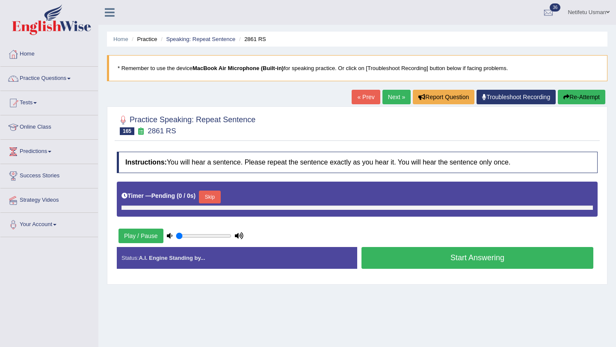
type input "1"
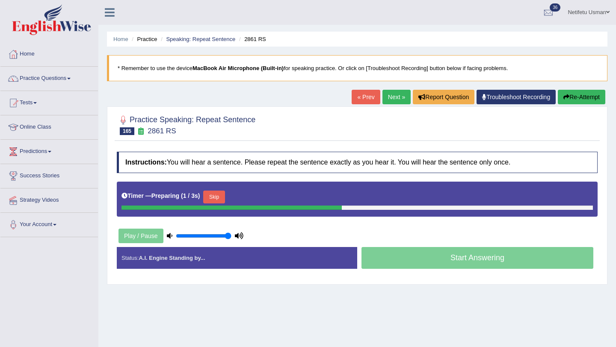
click at [217, 196] on button "Skip" at bounding box center [213, 197] width 21 height 13
click at [248, 197] on button "Skip" at bounding box center [251, 197] width 21 height 13
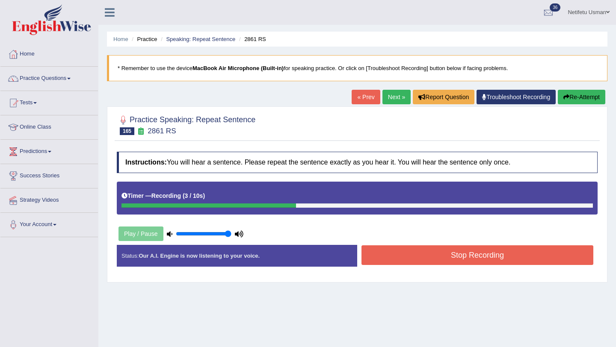
click at [366, 257] on button "Stop Recording" at bounding box center [477, 255] width 232 height 20
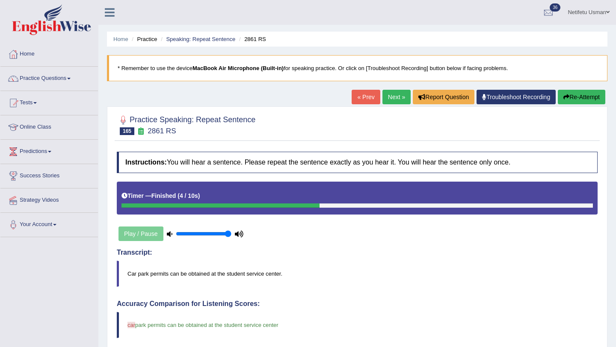
click at [394, 97] on link "Next »" at bounding box center [396, 97] width 28 height 15
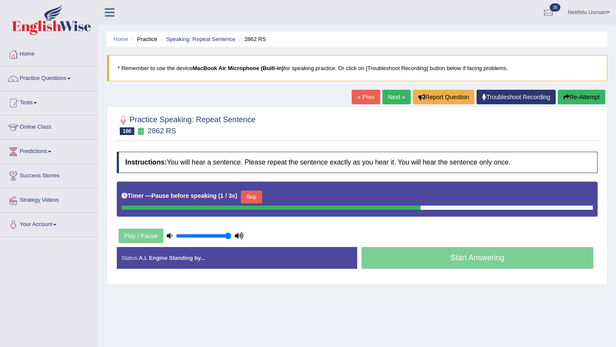
click at [261, 198] on button "Skip" at bounding box center [251, 197] width 21 height 13
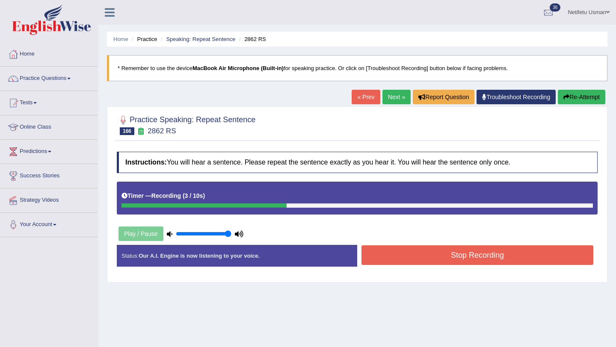
click at [414, 266] on div "Stop Recording" at bounding box center [477, 256] width 240 height 22
click at [414, 263] on button "Stop Recording" at bounding box center [477, 255] width 232 height 20
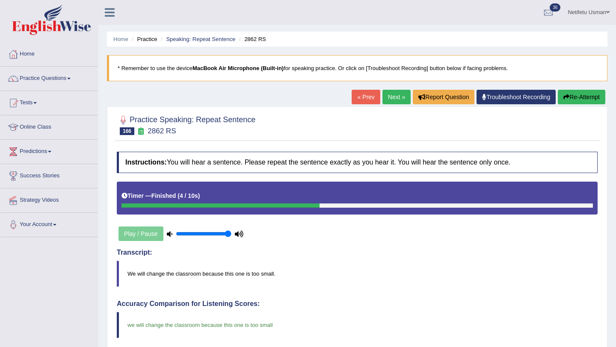
click at [400, 98] on link "Next »" at bounding box center [396, 97] width 28 height 15
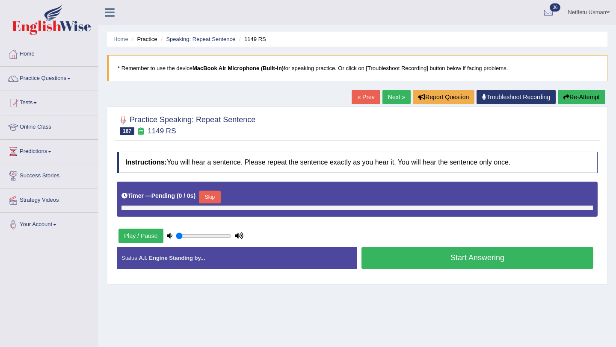
type input "1"
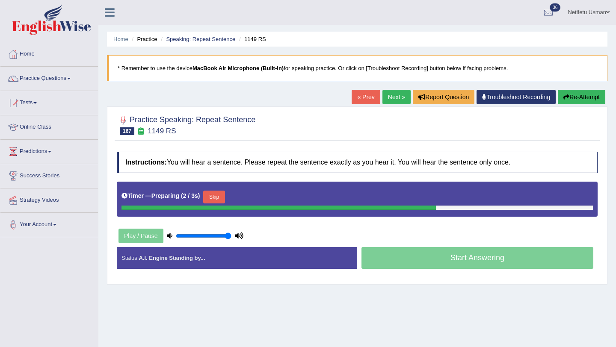
click at [219, 198] on button "Skip" at bounding box center [213, 197] width 21 height 13
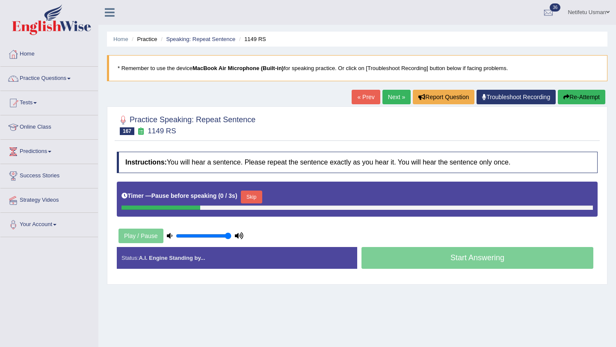
click at [249, 198] on button "Skip" at bounding box center [251, 197] width 21 height 13
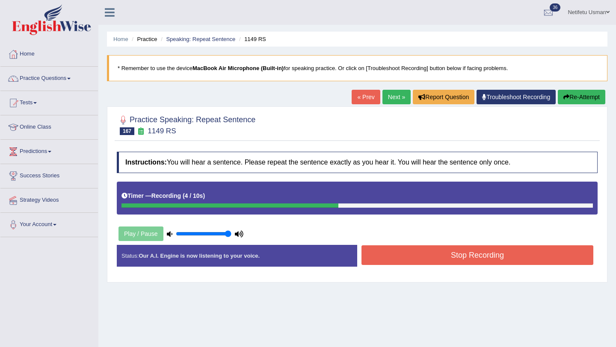
click at [380, 257] on button "Stop Recording" at bounding box center [477, 255] width 232 height 20
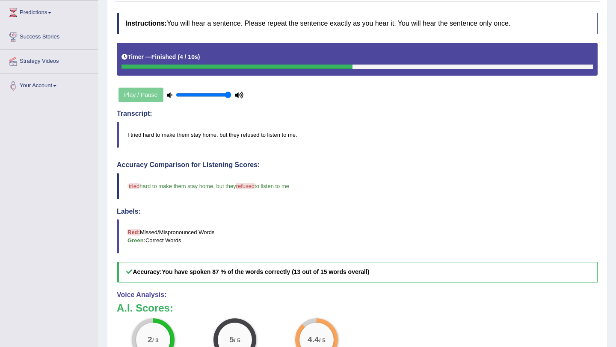
scroll to position [73, 0]
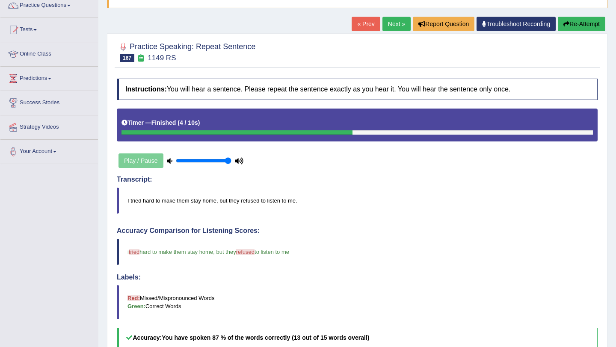
click at [392, 24] on link "Next »" at bounding box center [396, 24] width 28 height 15
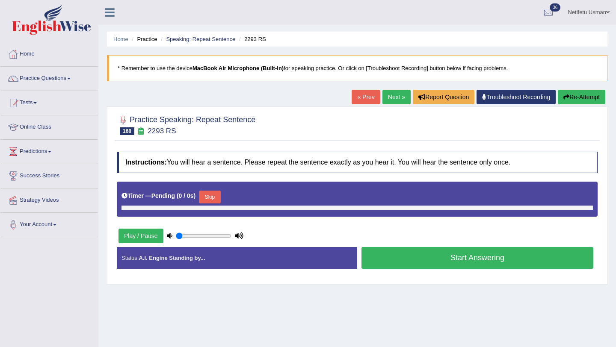
type input "1"
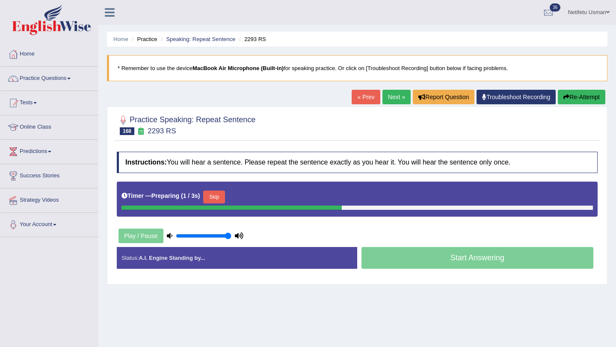
click at [219, 202] on button "Skip" at bounding box center [213, 197] width 21 height 13
click at [257, 197] on button "Skip" at bounding box center [251, 197] width 21 height 13
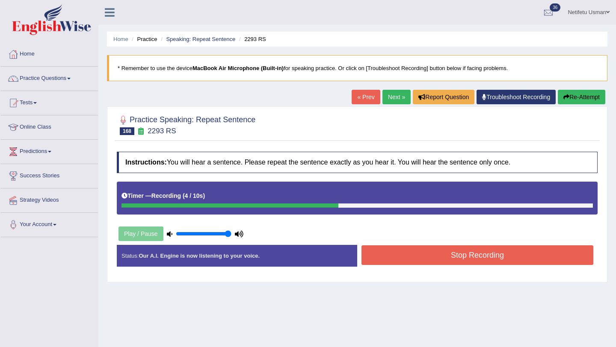
click at [382, 248] on button "Stop Recording" at bounding box center [477, 255] width 232 height 20
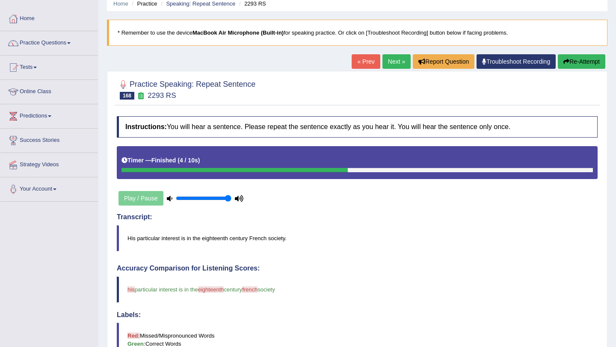
scroll to position [13, 0]
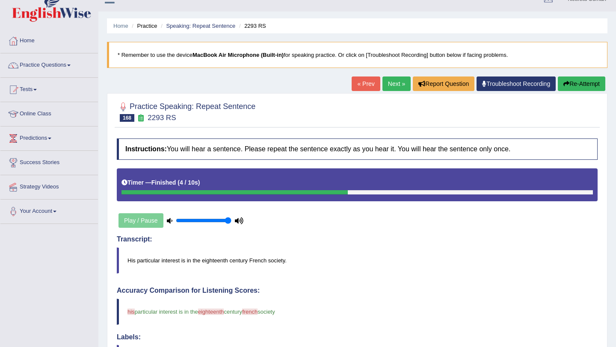
click at [565, 83] on icon "button" at bounding box center [566, 84] width 6 height 6
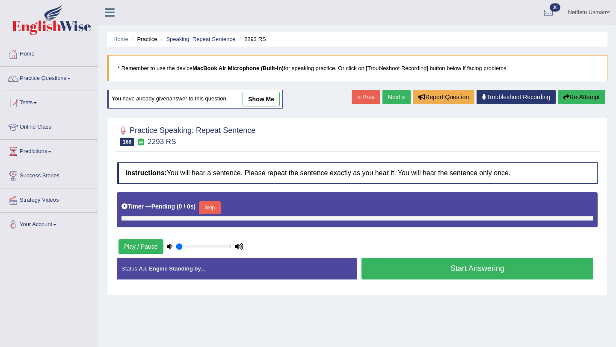
type input "1"
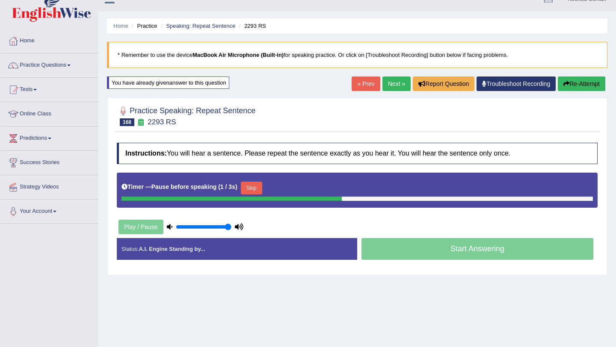
click at [259, 189] on button "Skip" at bounding box center [251, 188] width 21 height 13
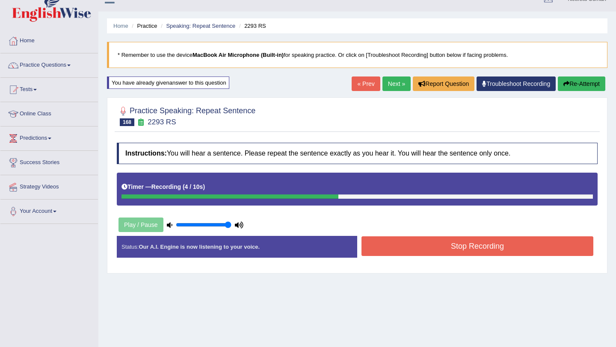
click at [405, 251] on button "Stop Recording" at bounding box center [477, 246] width 232 height 20
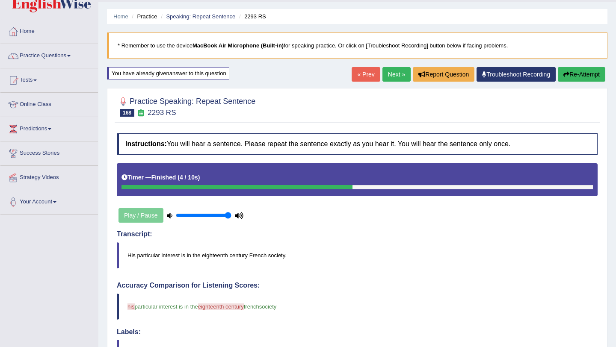
scroll to position [26, 0]
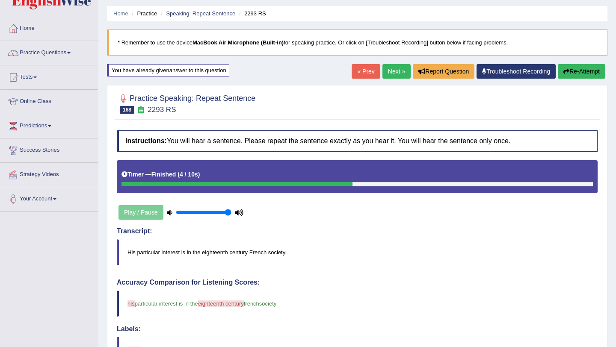
click at [396, 73] on link "Next »" at bounding box center [396, 71] width 28 height 15
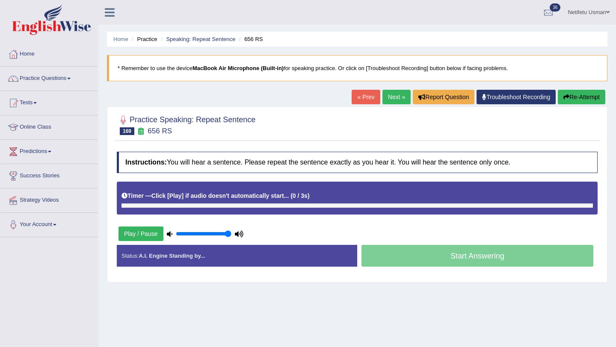
click at [222, 195] on div "Timer — Click [Play] if audio doesn't automatically start... ( 0 / 3s ) Skip" at bounding box center [356, 196] width 471 height 15
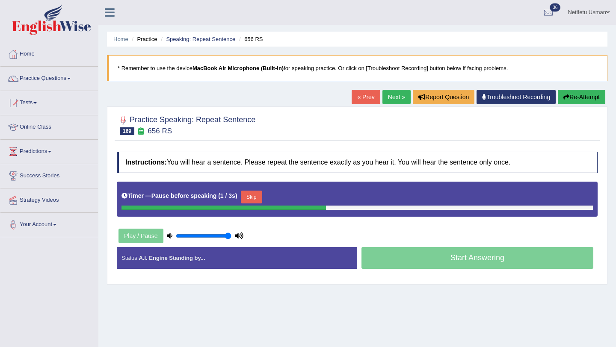
click at [251, 192] on button "Skip" at bounding box center [251, 197] width 21 height 13
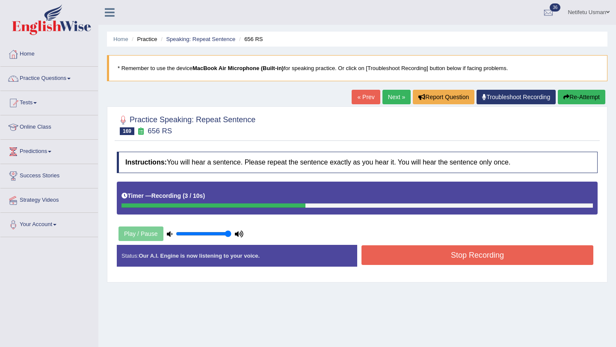
click at [415, 253] on button "Stop Recording" at bounding box center [477, 255] width 232 height 20
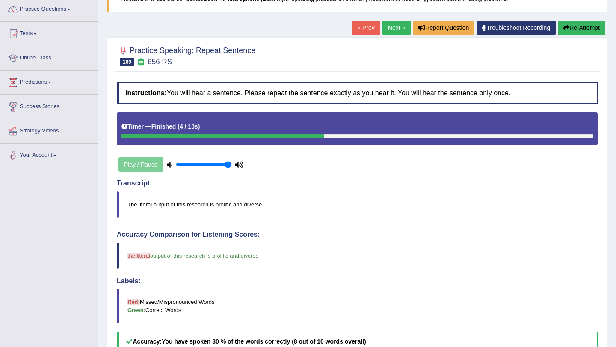
scroll to position [21, 0]
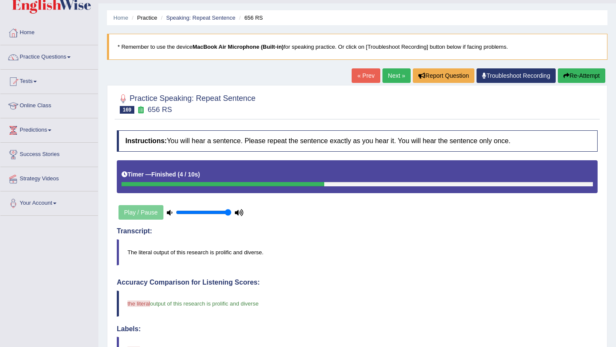
click at [578, 76] on button "Re-Attempt" at bounding box center [581, 75] width 47 height 15
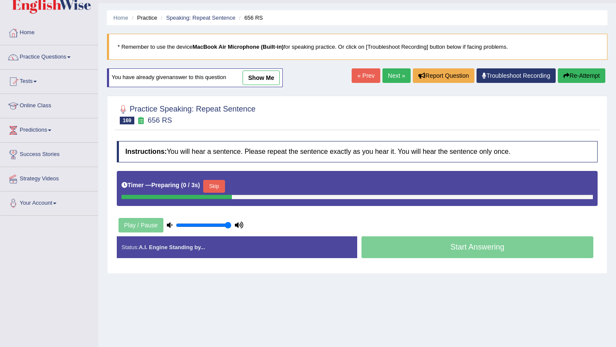
click at [213, 189] on button "Skip" at bounding box center [213, 186] width 21 height 13
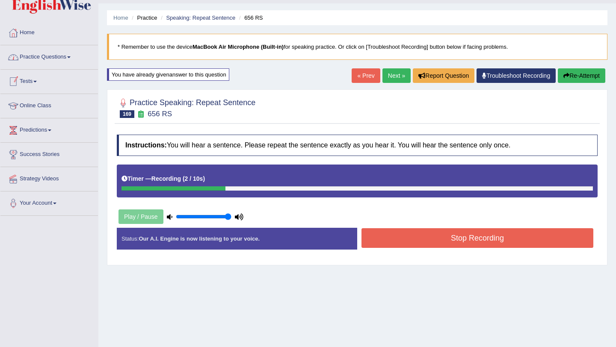
click at [69, 61] on link "Practice Questions" at bounding box center [49, 55] width 98 height 21
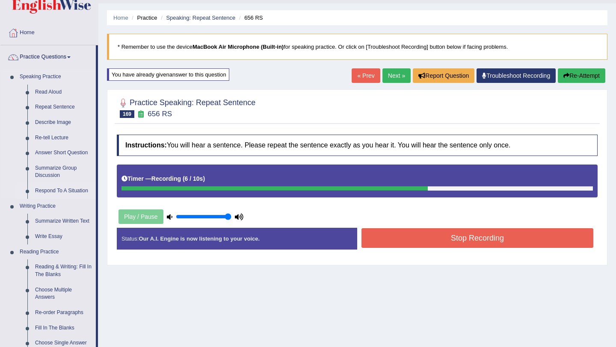
click at [47, 192] on link "Respond To A Situation" at bounding box center [63, 190] width 65 height 15
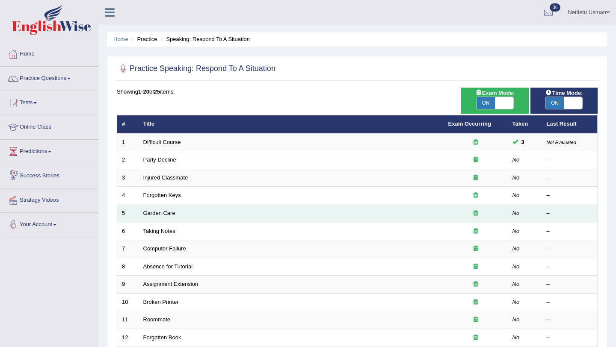
scroll to position [219, 0]
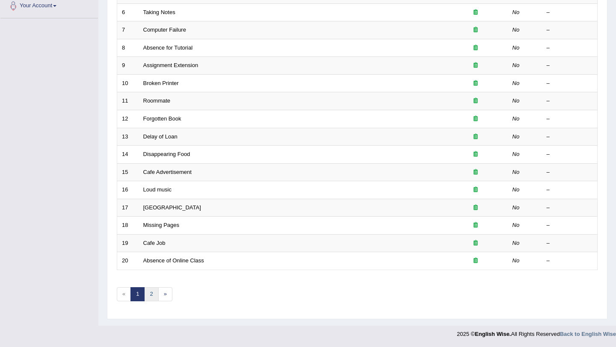
click at [148, 299] on link "2" at bounding box center [151, 294] width 14 height 14
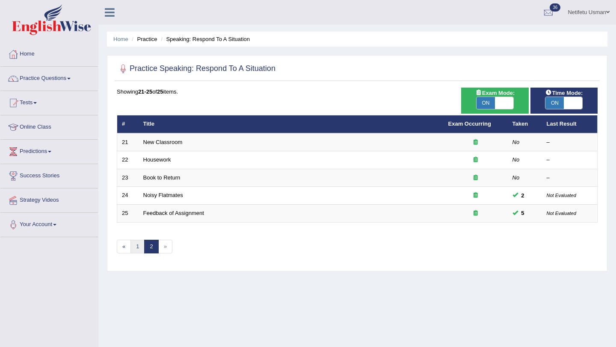
click at [136, 248] on link "1" at bounding box center [137, 247] width 14 height 14
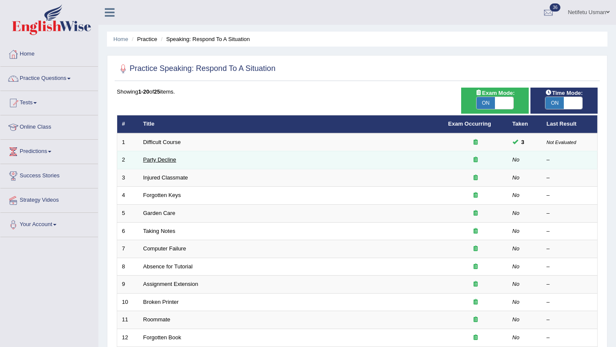
click at [166, 163] on link "Party Decline" at bounding box center [159, 160] width 33 height 6
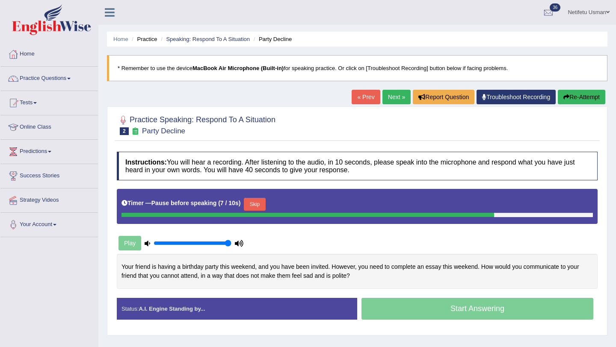
click at [260, 206] on button "Skip" at bounding box center [254, 204] width 21 height 13
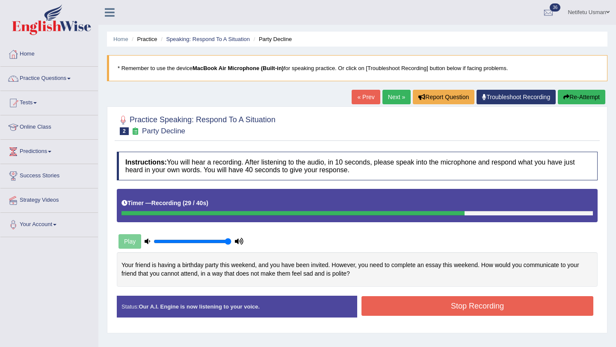
click at [403, 308] on button "Stop Recording" at bounding box center [477, 306] width 232 height 20
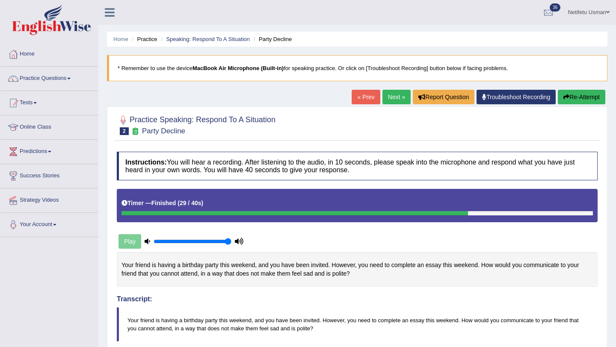
click at [393, 100] on link "Next »" at bounding box center [396, 97] width 28 height 15
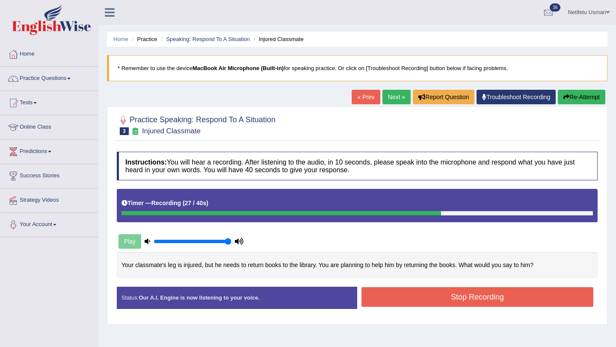
click at [396, 299] on button "Stop Recording" at bounding box center [477, 297] width 232 height 20
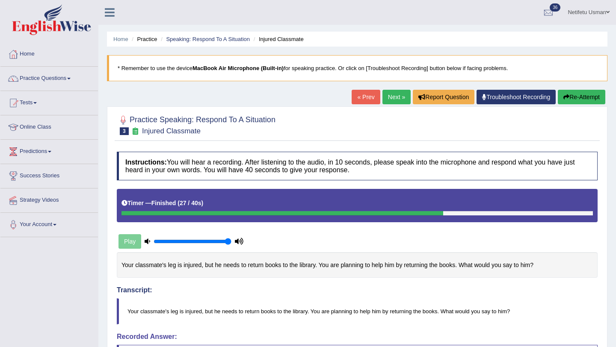
click at [569, 99] on button "Re-Attempt" at bounding box center [581, 97] width 47 height 15
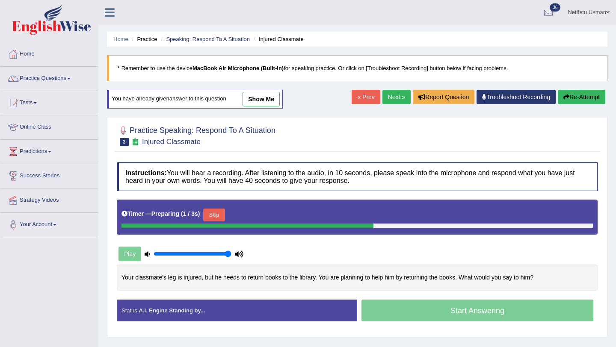
click at [218, 219] on button "Skip" at bounding box center [213, 215] width 21 height 13
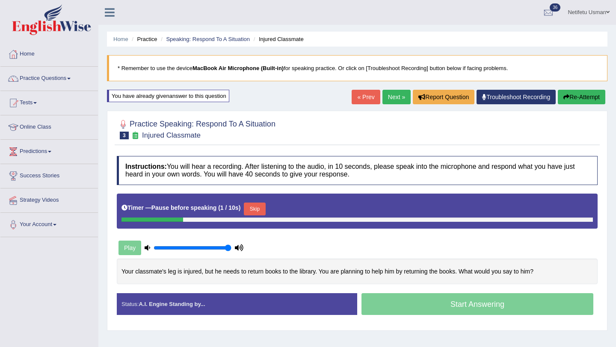
click at [255, 213] on button "Skip" at bounding box center [254, 209] width 21 height 13
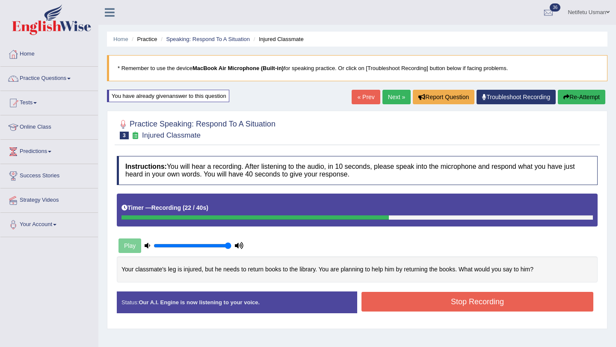
click at [387, 310] on button "Stop Recording" at bounding box center [477, 302] width 232 height 20
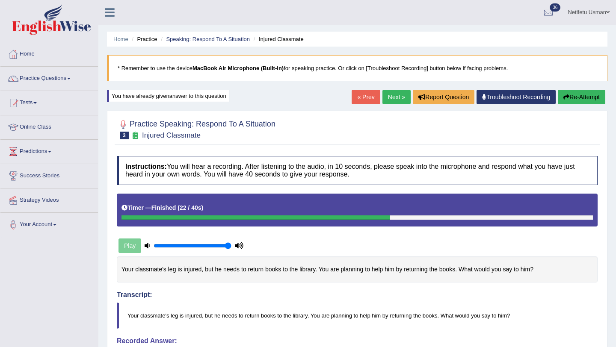
click at [568, 98] on button "Re-Attempt" at bounding box center [581, 97] width 47 height 15
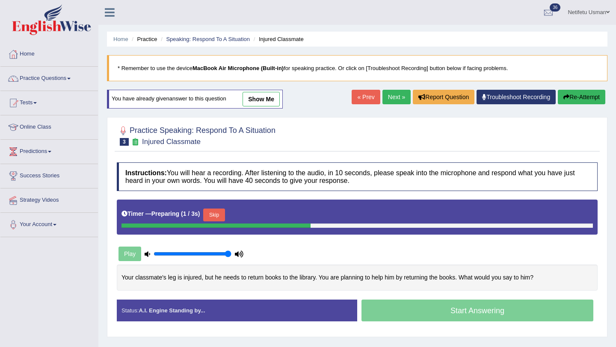
click at [220, 215] on button "Skip" at bounding box center [213, 215] width 21 height 13
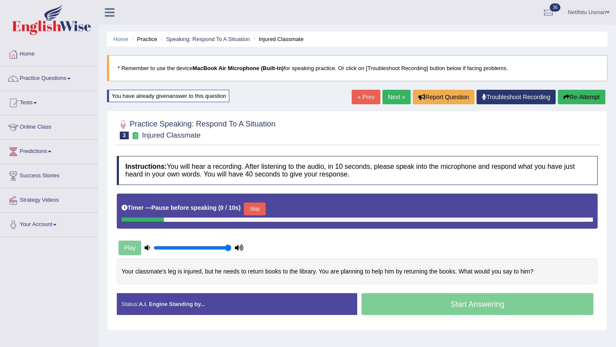
click at [252, 210] on button "Skip" at bounding box center [254, 209] width 21 height 13
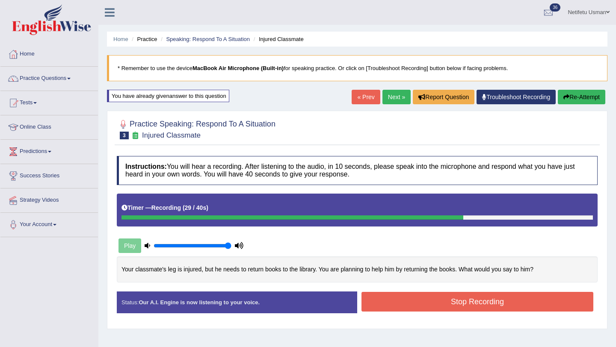
click at [402, 304] on button "Stop Recording" at bounding box center [477, 302] width 232 height 20
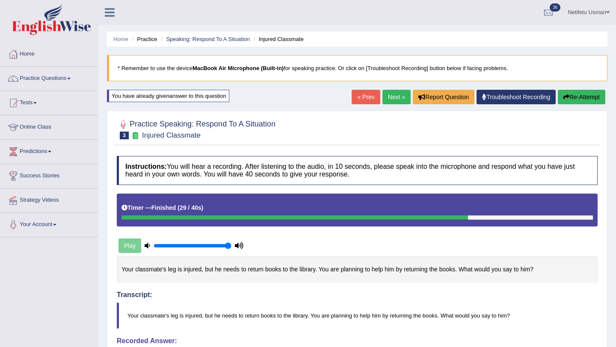
click at [393, 100] on link "Next »" at bounding box center [396, 97] width 28 height 15
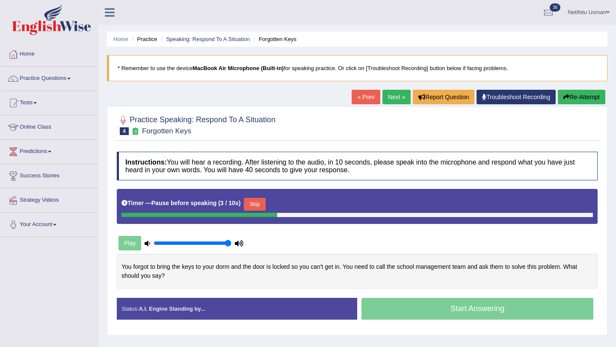
click at [257, 206] on button "Skip" at bounding box center [254, 204] width 21 height 13
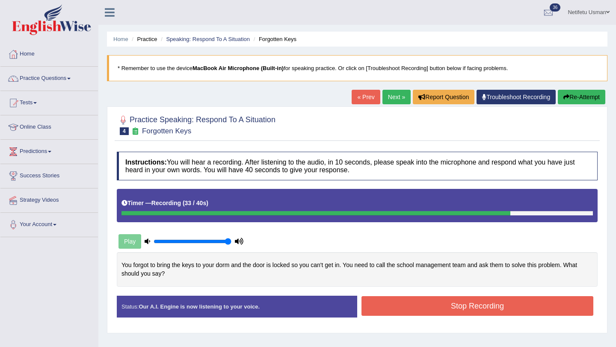
click at [390, 304] on button "Stop Recording" at bounding box center [477, 306] width 232 height 20
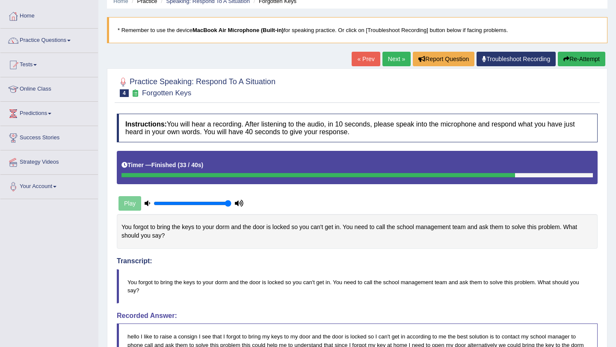
scroll to position [24, 0]
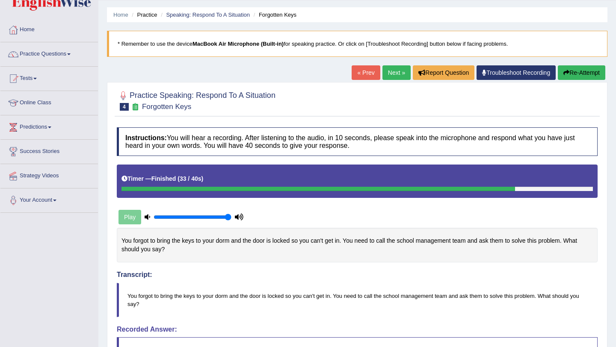
click at [386, 74] on link "Next »" at bounding box center [396, 72] width 28 height 15
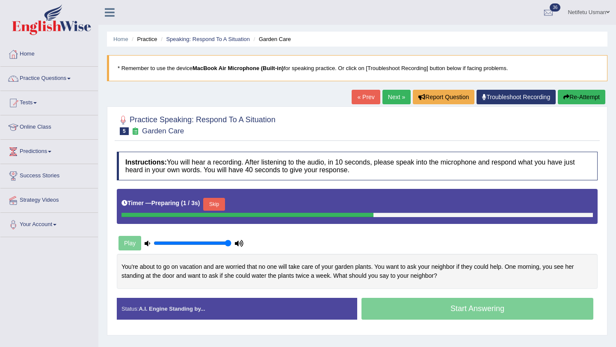
click at [222, 201] on button "Skip" at bounding box center [213, 204] width 21 height 13
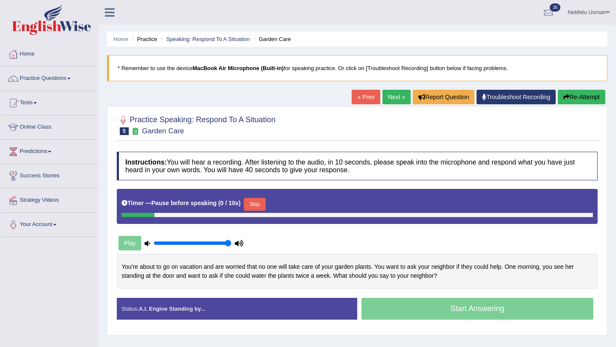
click at [255, 201] on button "Skip" at bounding box center [254, 204] width 21 height 13
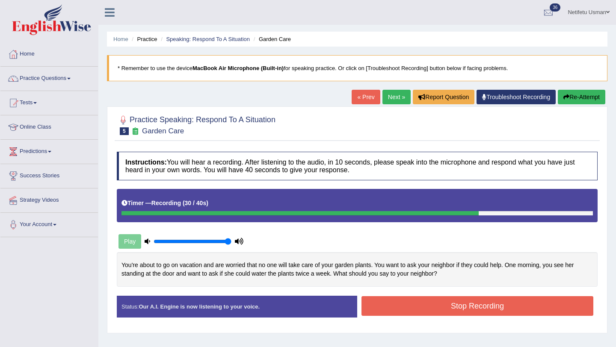
click at [372, 302] on button "Stop Recording" at bounding box center [477, 306] width 232 height 20
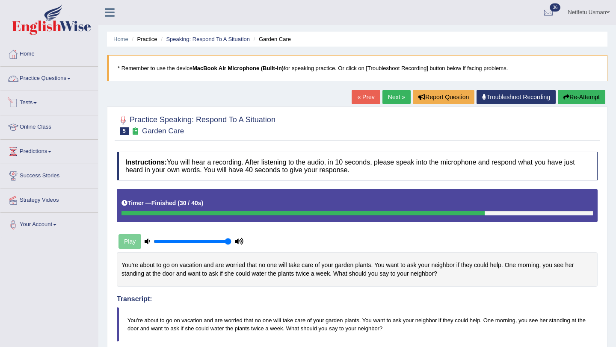
click at [54, 76] on link "Practice Questions" at bounding box center [49, 77] width 98 height 21
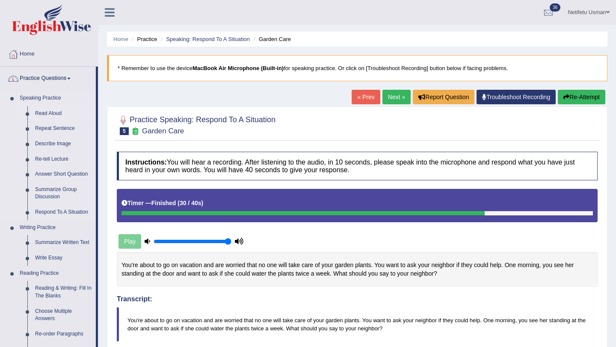
click at [43, 115] on link "Read Aloud" at bounding box center [63, 113] width 65 height 15
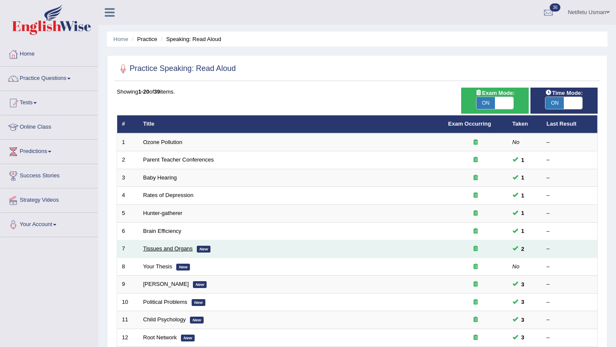
click at [162, 248] on link "Tissues and Organs" at bounding box center [168, 248] width 50 height 6
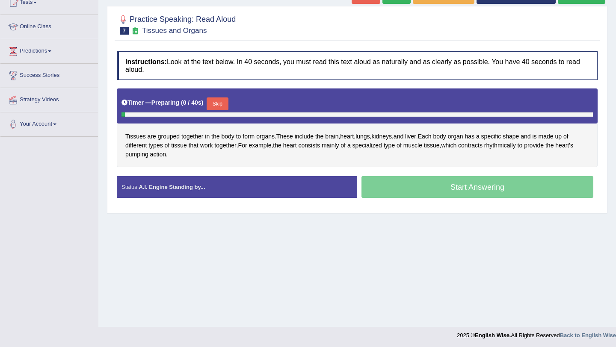
scroll to position [98, 0]
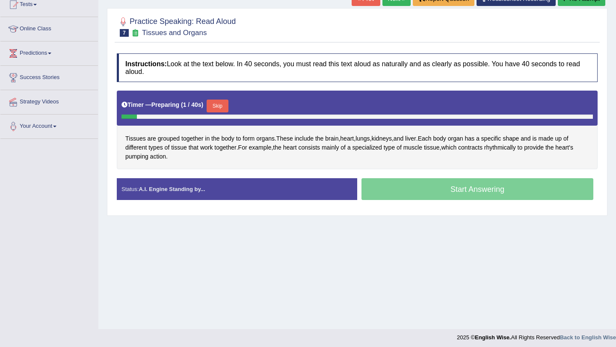
click at [223, 110] on button "Skip" at bounding box center [217, 106] width 21 height 13
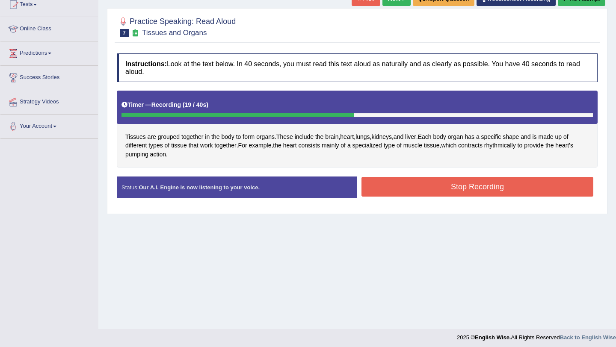
click at [378, 183] on button "Stop Recording" at bounding box center [477, 187] width 232 height 20
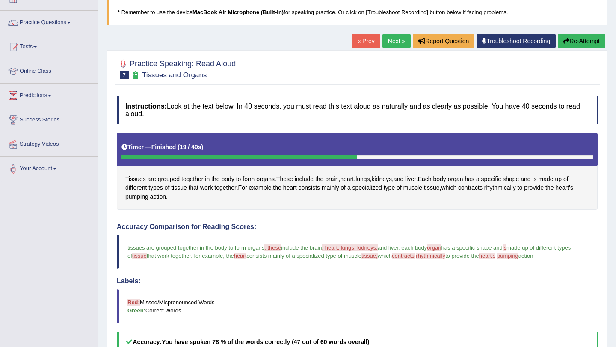
scroll to position [15, 0]
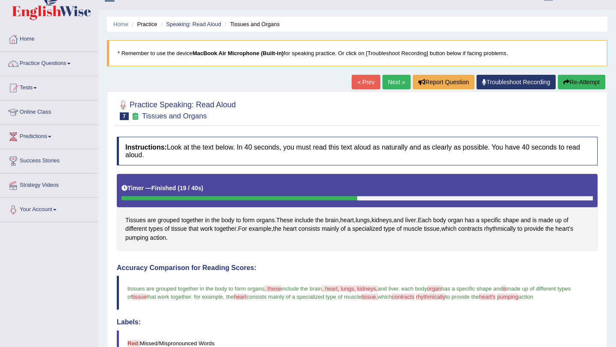
click at [386, 83] on link "Next »" at bounding box center [396, 82] width 28 height 15
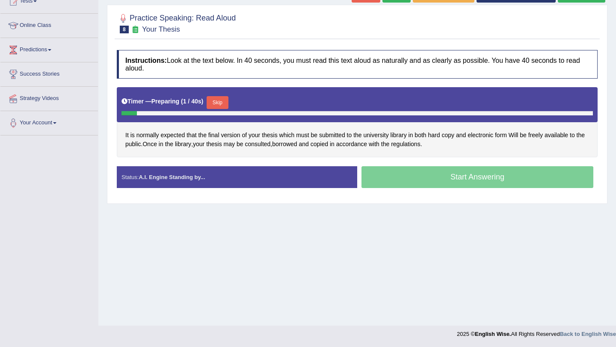
click at [219, 103] on button "Skip" at bounding box center [217, 102] width 21 height 13
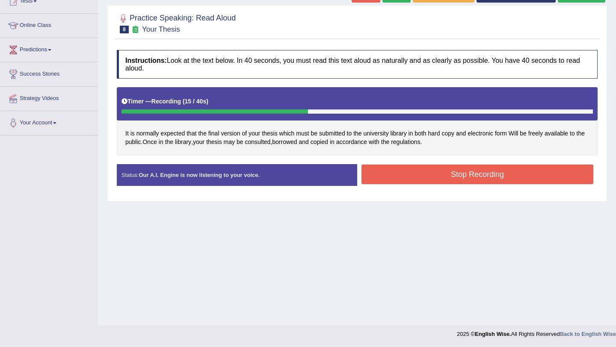
click at [384, 178] on button "Stop Recording" at bounding box center [477, 175] width 232 height 20
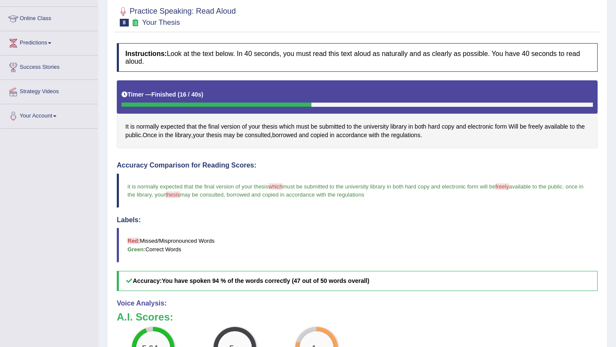
scroll to position [89, 0]
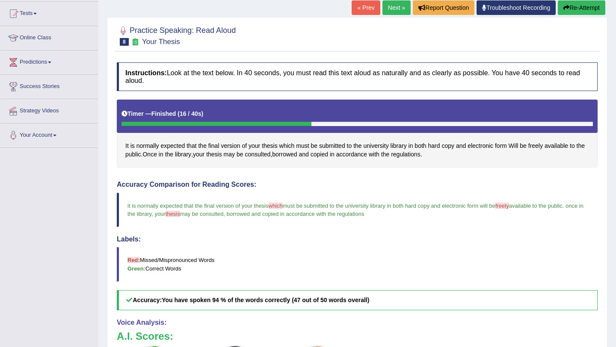
click at [394, 8] on link "Next »" at bounding box center [396, 7] width 28 height 15
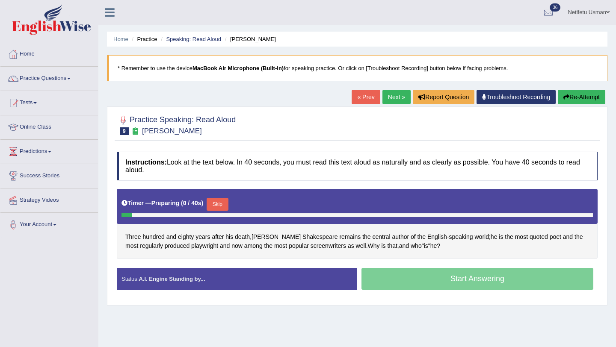
click at [220, 203] on button "Skip" at bounding box center [217, 204] width 21 height 13
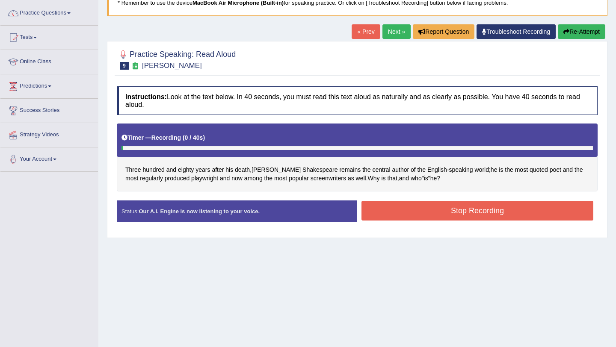
scroll to position [68, 0]
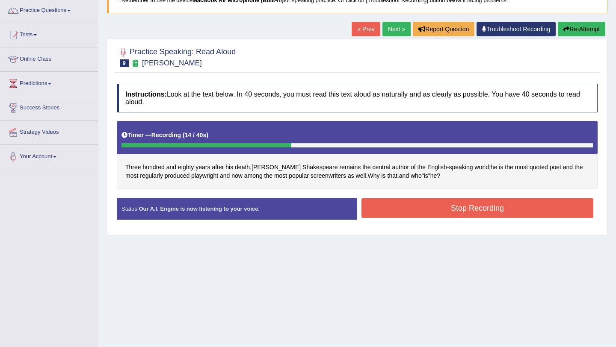
click at [388, 205] on button "Stop Recording" at bounding box center [477, 208] width 232 height 20
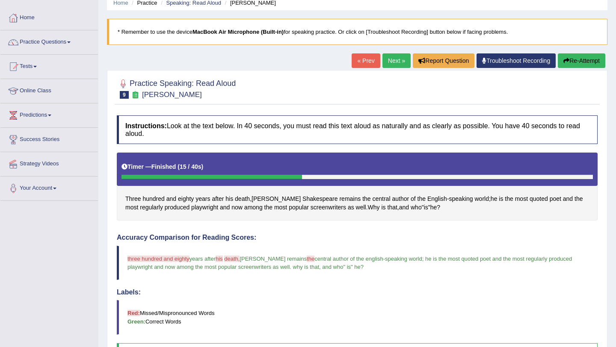
scroll to position [0, 0]
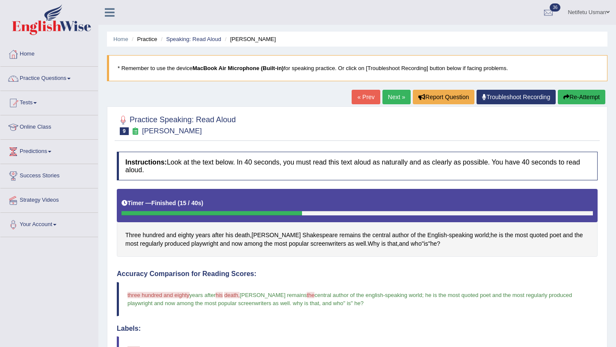
click at [383, 95] on link "Next »" at bounding box center [396, 97] width 28 height 15
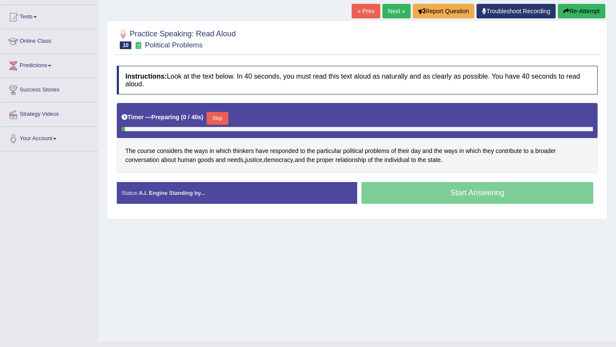
scroll to position [102, 0]
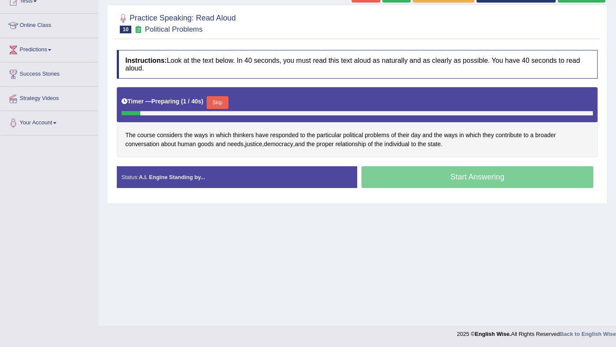
click at [216, 102] on button "Skip" at bounding box center [217, 102] width 21 height 13
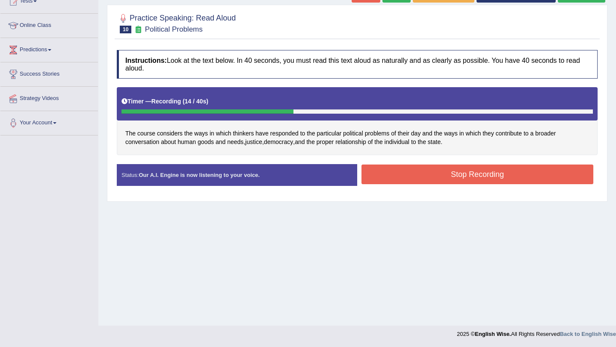
click at [384, 176] on button "Stop Recording" at bounding box center [477, 175] width 232 height 20
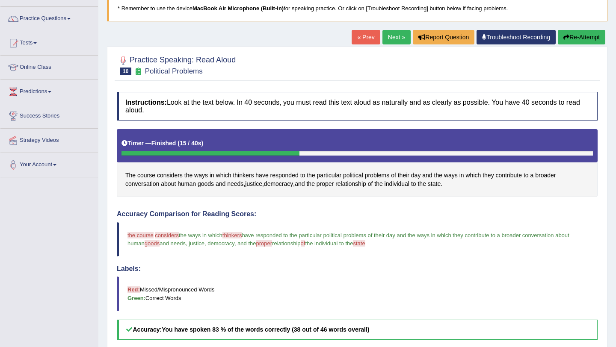
scroll to position [0, 0]
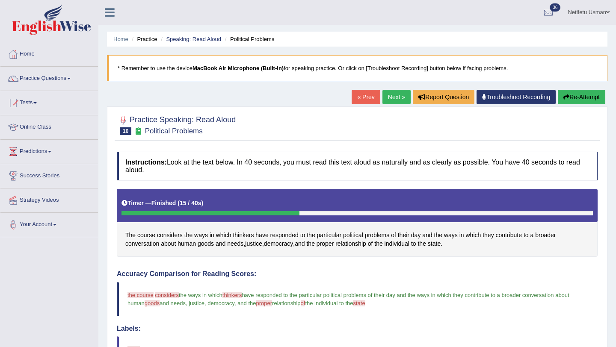
click at [390, 96] on link "Next »" at bounding box center [396, 97] width 28 height 15
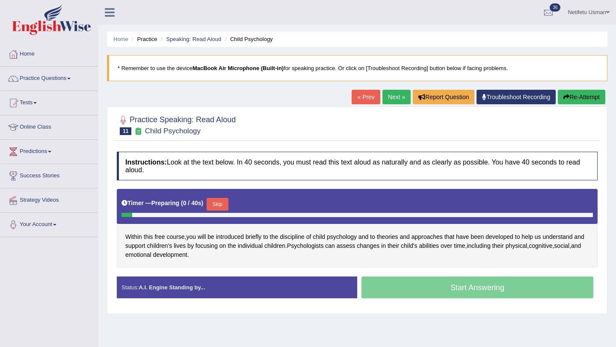
click at [221, 205] on button "Skip" at bounding box center [217, 204] width 21 height 13
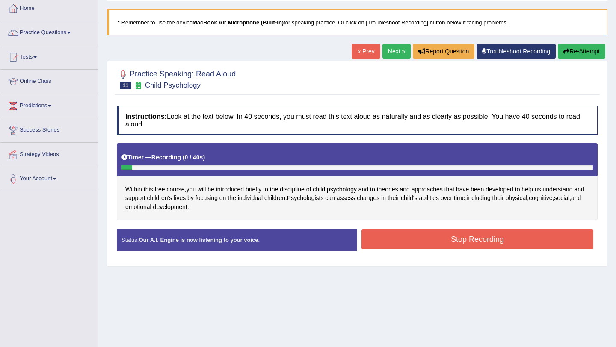
scroll to position [49, 0]
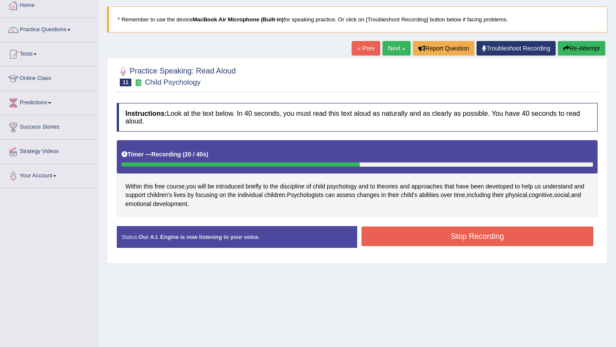
click at [423, 229] on button "Stop Recording" at bounding box center [477, 237] width 232 height 20
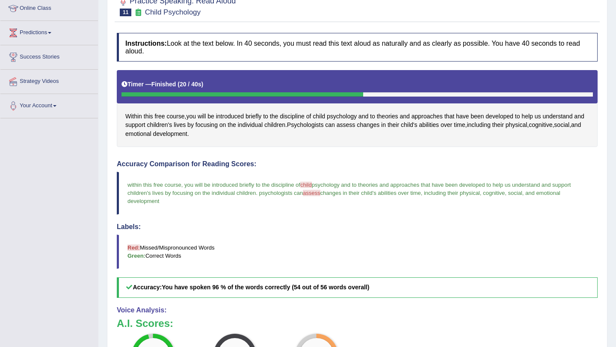
scroll to position [77, 0]
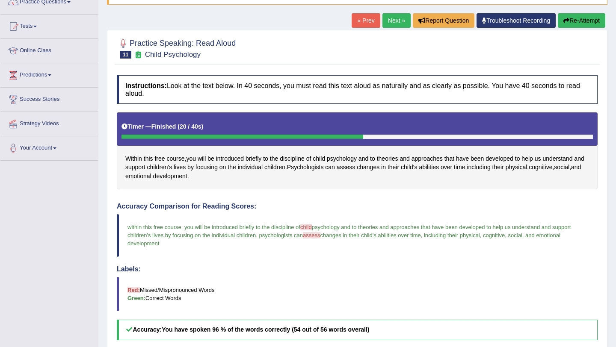
click at [395, 24] on link "Next »" at bounding box center [396, 20] width 28 height 15
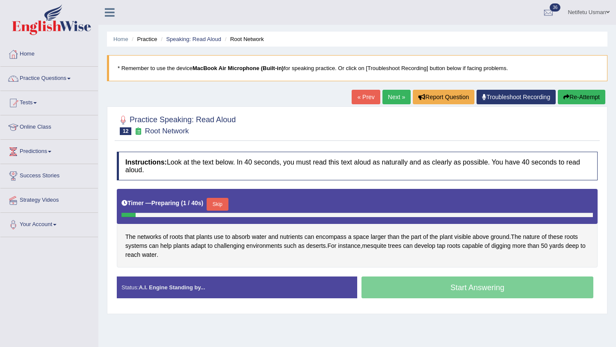
click at [222, 207] on button "Skip" at bounding box center [217, 204] width 21 height 13
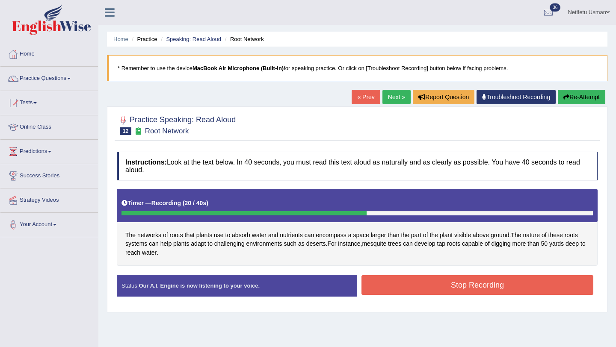
click at [414, 282] on button "Stop Recording" at bounding box center [477, 285] width 232 height 20
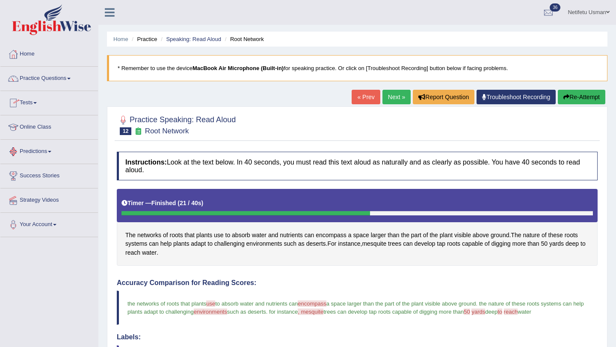
click at [37, 103] on span at bounding box center [34, 103] width 3 height 2
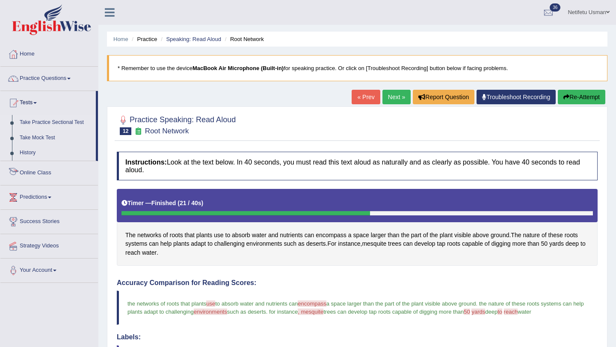
click at [42, 119] on link "Take Practice Sectional Test" at bounding box center [56, 122] width 80 height 15
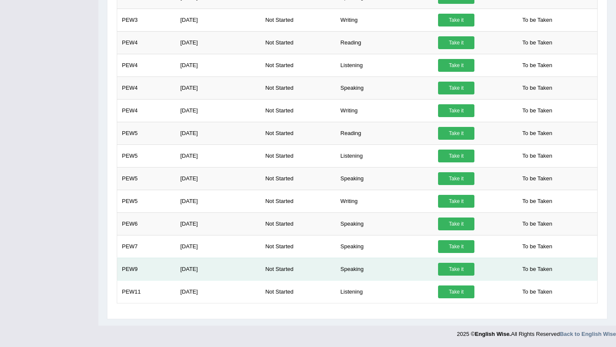
click at [460, 269] on link "Take it" at bounding box center [456, 269] width 36 height 13
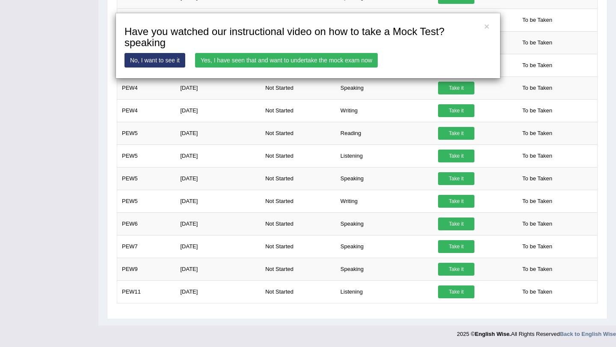
click at [368, 57] on link "Yes, I have seen that and want to undertake the mock exam now" at bounding box center [286, 60] width 183 height 15
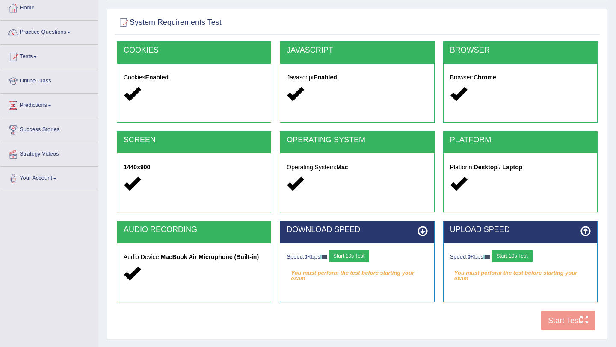
scroll to position [59, 0]
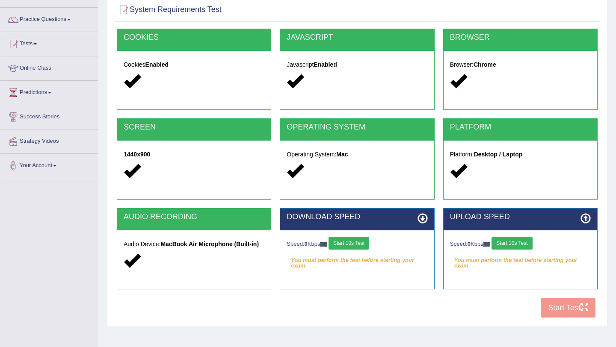
click at [339, 247] on button "Start 10s Test" at bounding box center [348, 243] width 41 height 13
click at [521, 239] on div "Speed: 0 Kbps Start 10s Test" at bounding box center [520, 244] width 141 height 15
click at [519, 244] on button "Start 10s Test" at bounding box center [511, 243] width 41 height 13
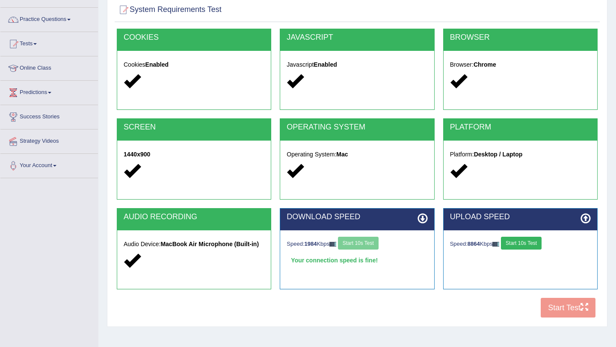
click at [361, 244] on div "Speed: 1984 Kbps Start 10s Test" at bounding box center [357, 244] width 141 height 15
click at [355, 247] on div "Speed: 1984 Kbps Start 10s Test" at bounding box center [357, 244] width 141 height 15
click at [564, 307] on button "Start Test" at bounding box center [568, 308] width 55 height 20
